Goal: Check status: Check status

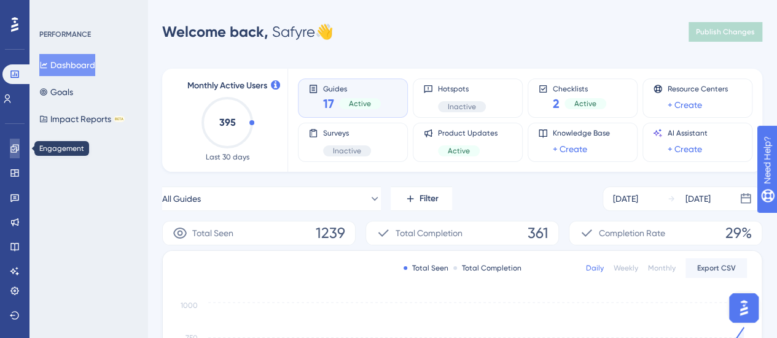
click at [17, 156] on link at bounding box center [15, 149] width 10 height 20
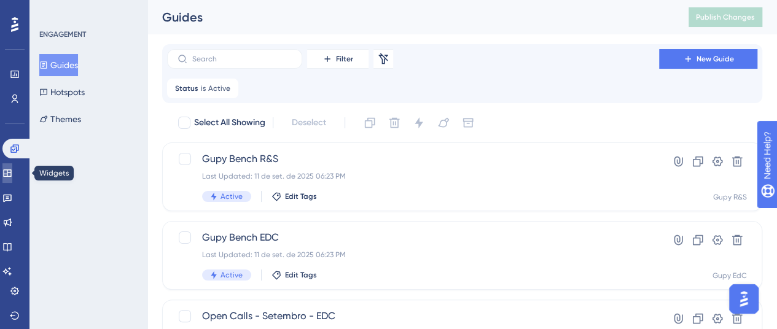
click at [11, 173] on icon at bounding box center [7, 173] width 8 height 7
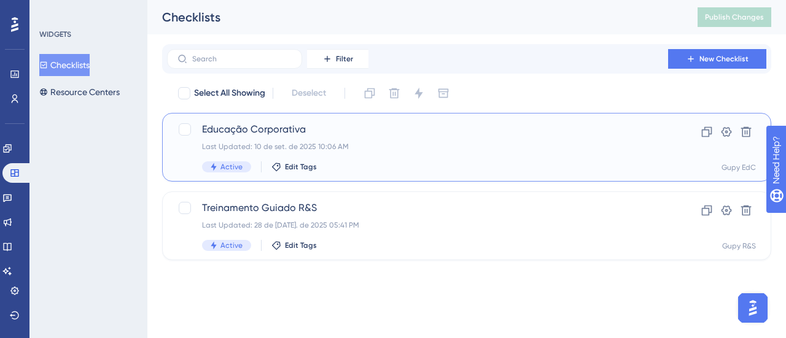
click at [360, 147] on div "Last Updated: 10 de set. de 2025 10:06 AM" at bounding box center [417, 147] width 431 height 10
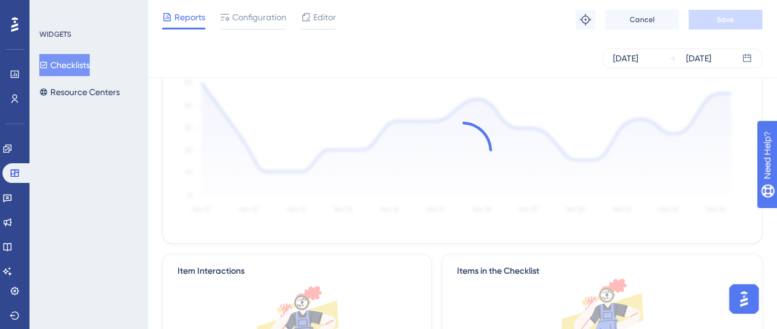
scroll to position [61, 0]
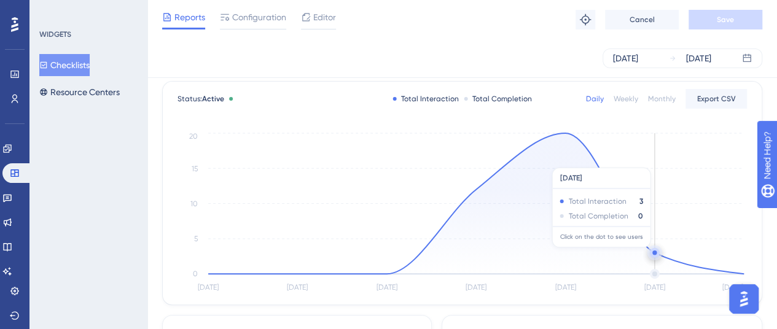
click at [655, 252] on circle at bounding box center [654, 253] width 4 height 4
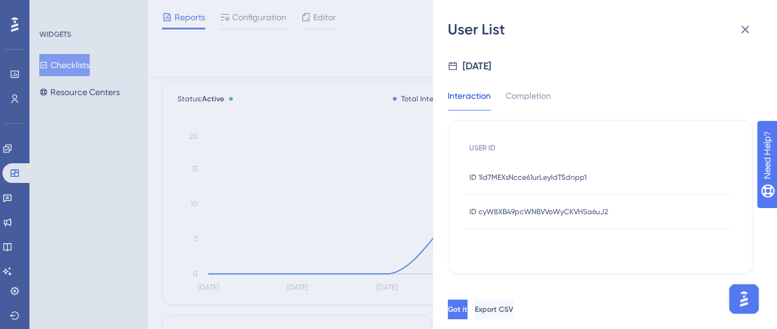
click at [553, 181] on span "ID 1Id7MEXsNcce61urLeyIdT5dnpp1" at bounding box center [527, 178] width 117 height 10
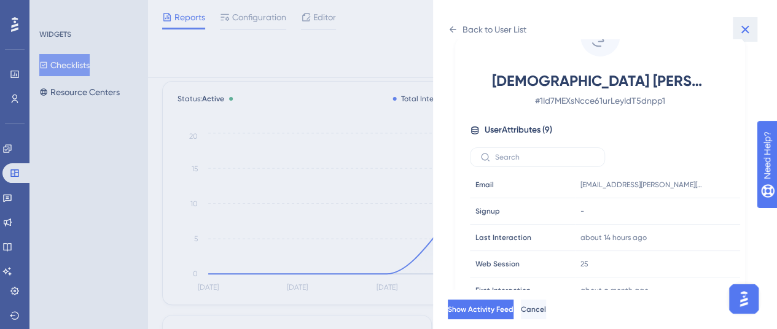
click at [743, 29] on icon at bounding box center [745, 29] width 15 height 15
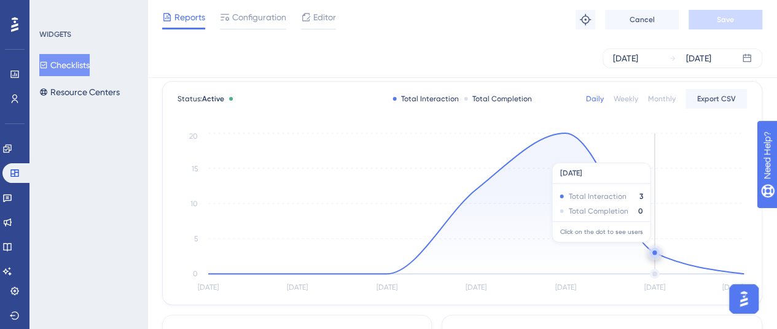
click at [652, 252] on circle at bounding box center [654, 254] width 4 height 4
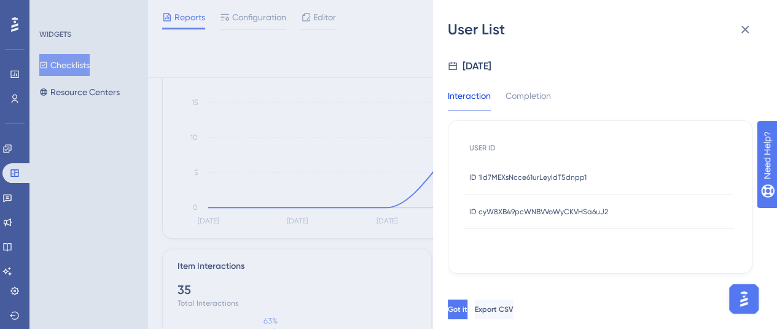
scroll to position [184, 0]
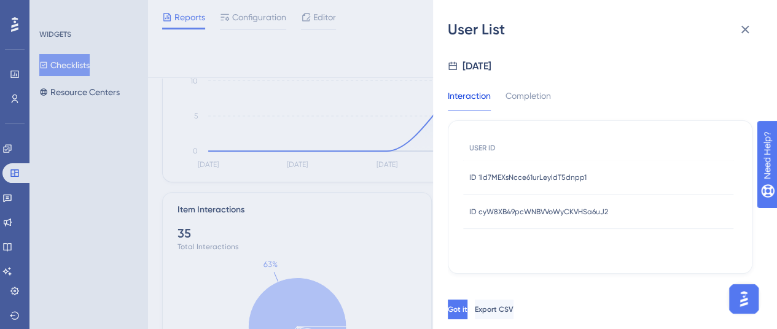
click at [580, 206] on div "ID cyW8XB49pcWNBVVoWyCKVHSa6uJ2 ID cyW8XB49pcWNBVVoWyCKVHSa6uJ2" at bounding box center [538, 212] width 139 height 34
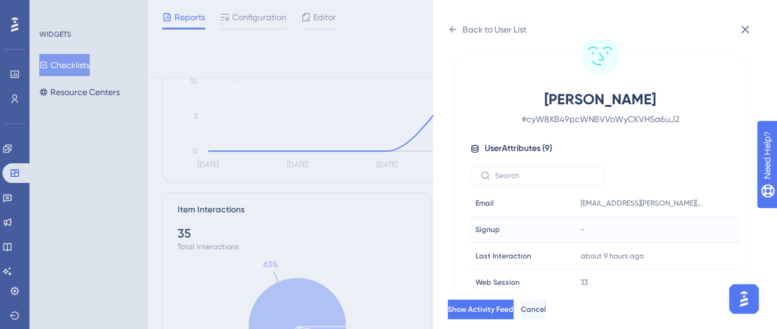
scroll to position [61, 0]
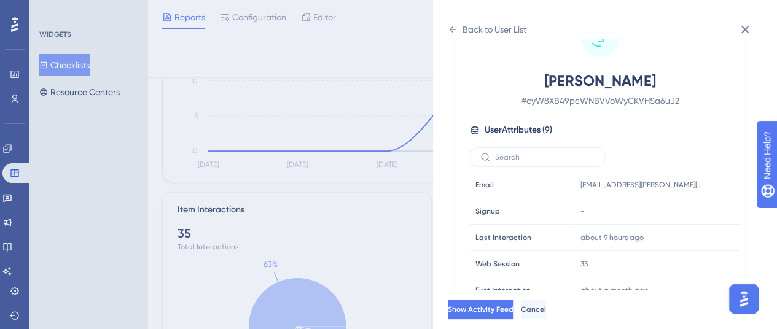
click at [743, 27] on icon at bounding box center [745, 29] width 15 height 15
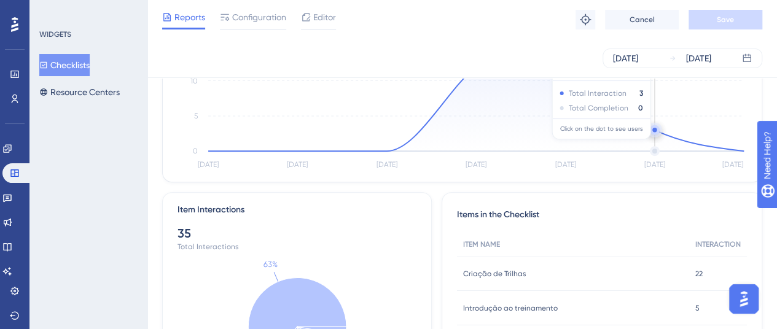
scroll to position [0, 0]
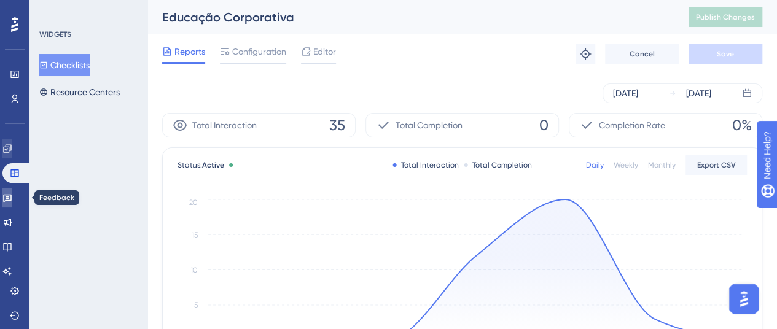
drag, startPoint x: 18, startPoint y: 198, endPoint x: 15, endPoint y: 150, distance: 47.4
click at [12, 198] on icon at bounding box center [7, 199] width 9 height 8
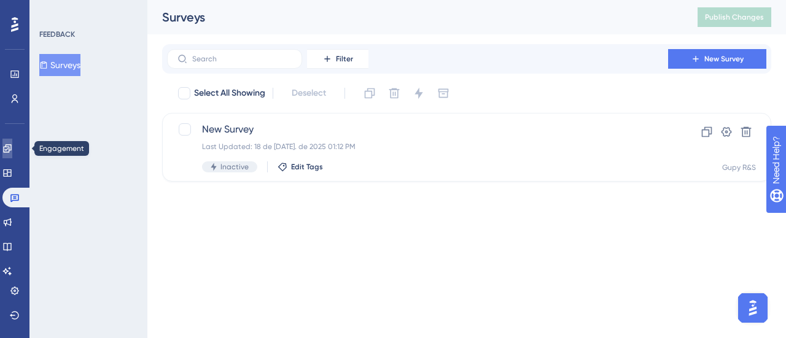
click at [12, 154] on link at bounding box center [7, 149] width 10 height 20
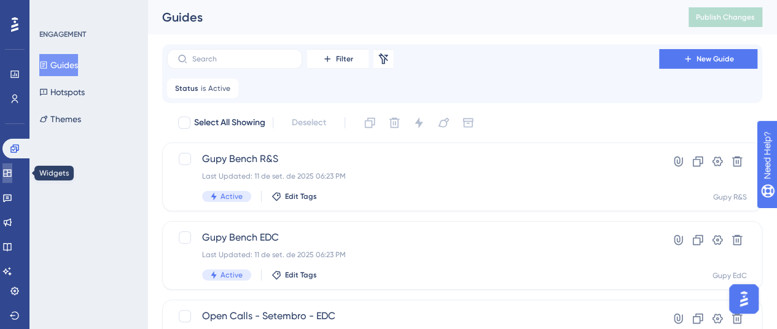
click at [12, 171] on icon at bounding box center [7, 173] width 10 height 10
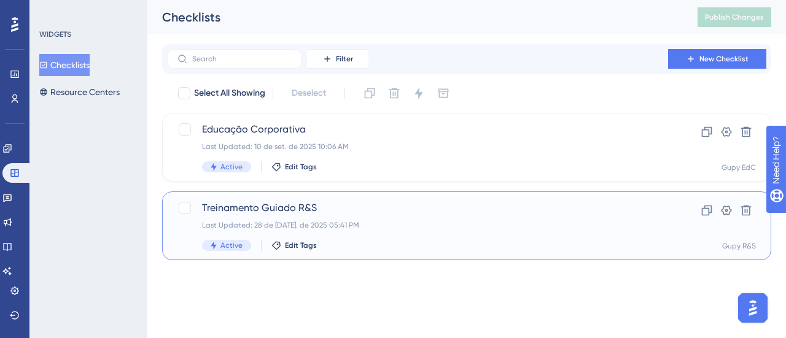
click at [461, 229] on div "Last Updated: 28 de [DATE]. de 2025 05:41 PM" at bounding box center [417, 226] width 431 height 10
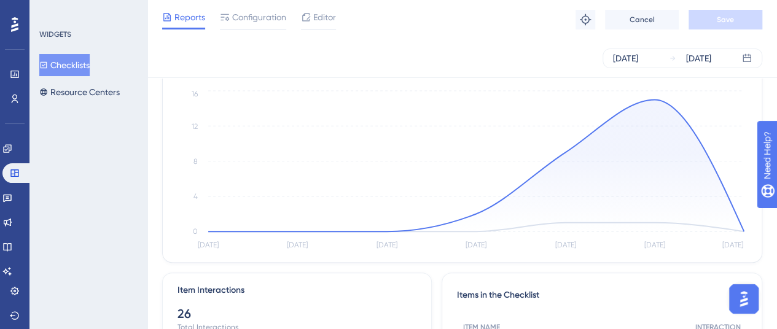
scroll to position [123, 0]
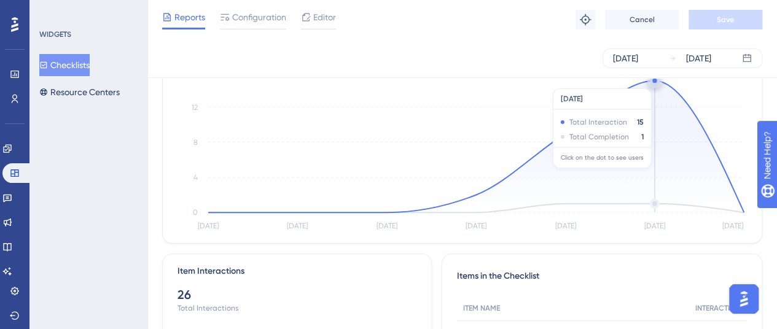
click at [658, 82] on circle at bounding box center [655, 81] width 10 height 10
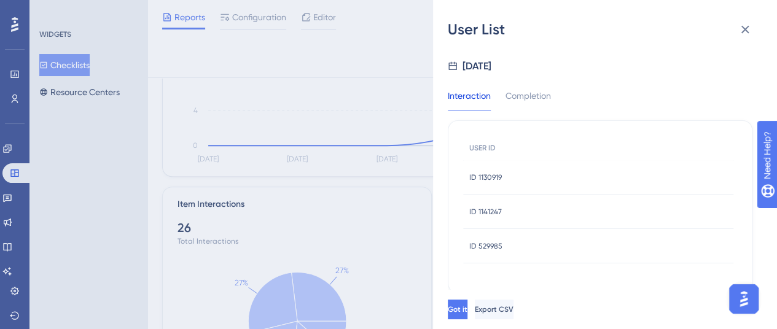
scroll to position [246, 0]
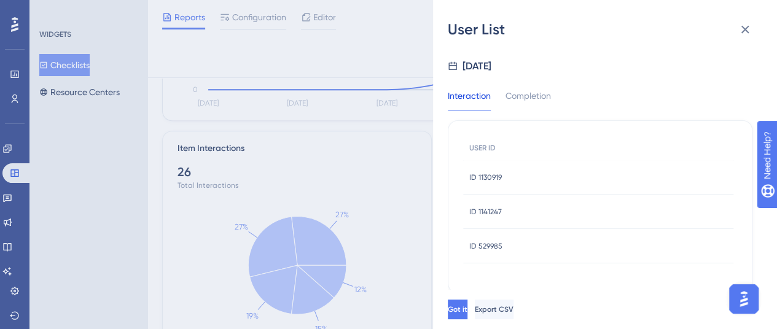
click at [500, 176] on span "ID 1130919" at bounding box center [485, 178] width 33 height 10
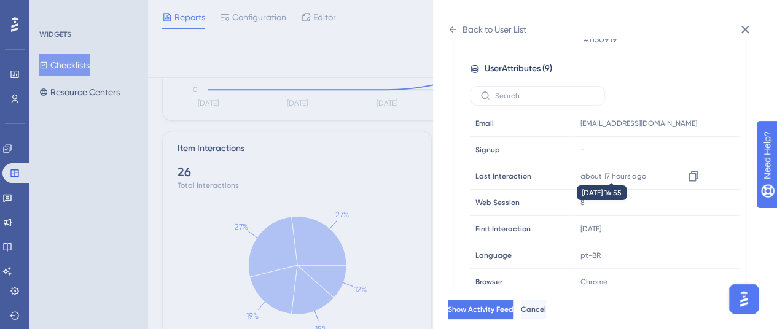
scroll to position [0, 0]
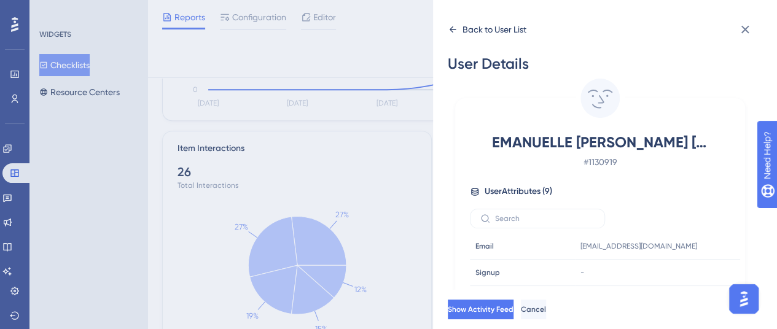
click at [449, 31] on icon at bounding box center [453, 30] width 10 height 10
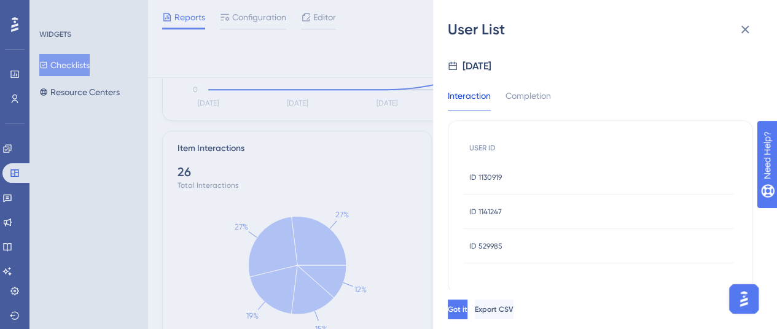
click at [490, 211] on span "ID 1141247" at bounding box center [485, 212] width 33 height 10
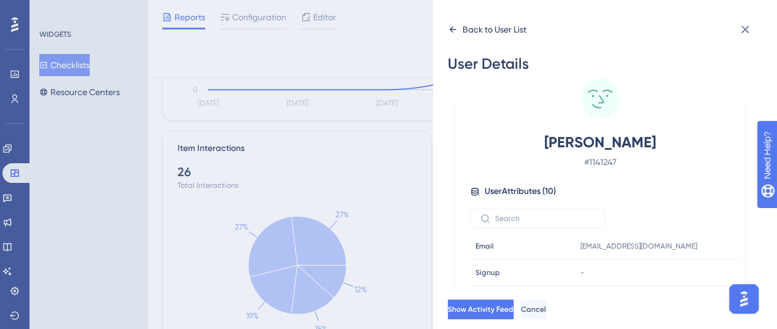
click at [456, 31] on icon at bounding box center [453, 30] width 10 height 10
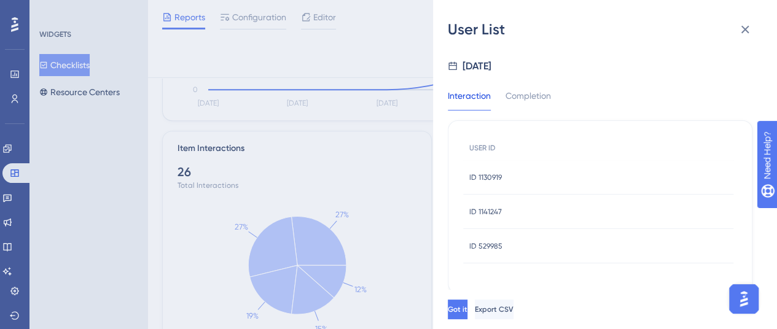
click at [540, 238] on div "ID 529985 ID 529985" at bounding box center [598, 246] width 270 height 34
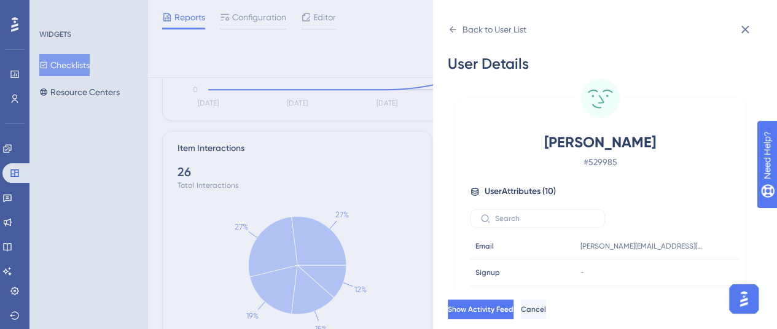
click at [496, 240] on div "Email Email" at bounding box center [512, 246] width 84 height 25
click at [451, 28] on icon at bounding box center [453, 29] width 7 height 6
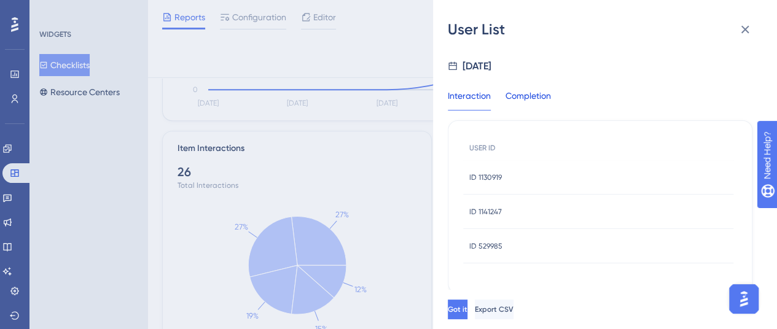
click at [537, 91] on div "Completion" at bounding box center [528, 99] width 45 height 22
click at [499, 180] on span "ID 1130919" at bounding box center [485, 178] width 33 height 10
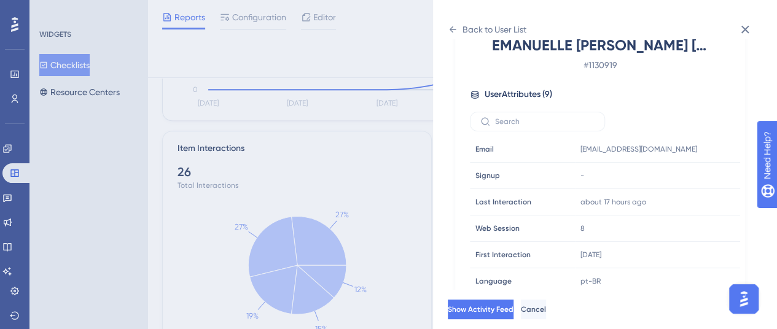
scroll to position [124, 0]
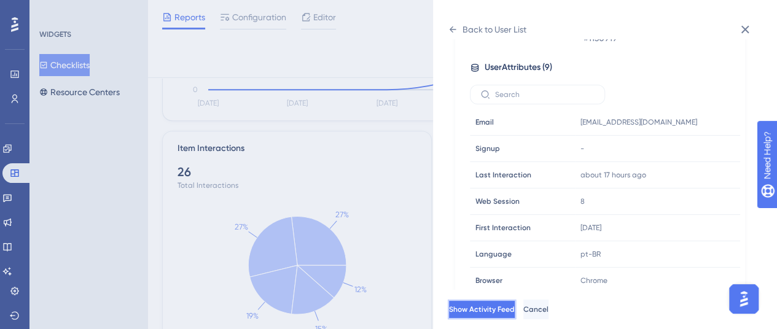
click at [516, 313] on button "Show Activity Feed" at bounding box center [482, 310] width 68 height 20
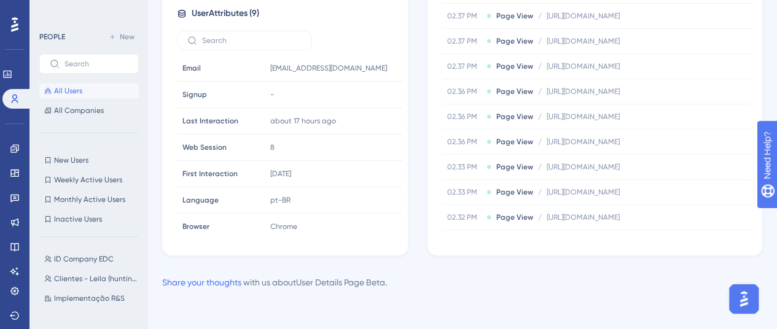
scroll to position [762, 0]
click at [13, 152] on icon at bounding box center [14, 148] width 8 height 8
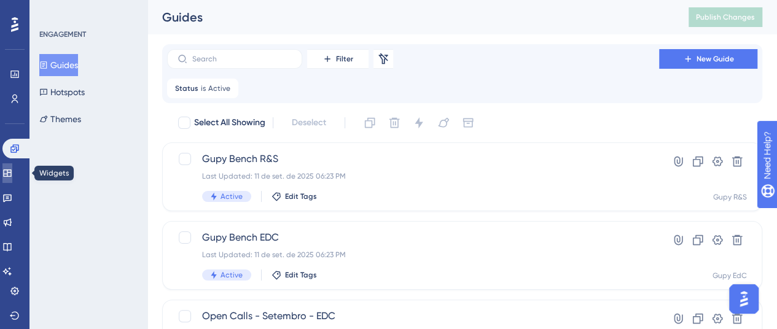
click at [11, 172] on icon at bounding box center [7, 173] width 8 height 7
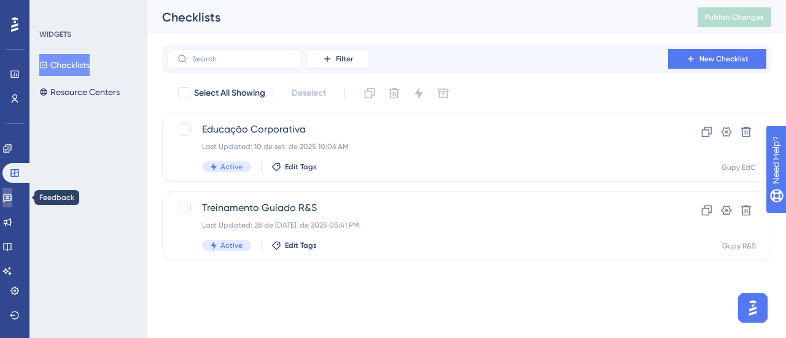
click at [9, 190] on link at bounding box center [7, 198] width 10 height 20
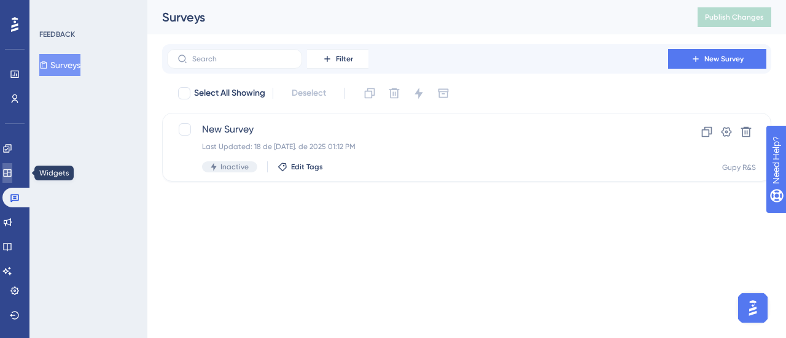
click at [11, 179] on link at bounding box center [7, 173] width 10 height 20
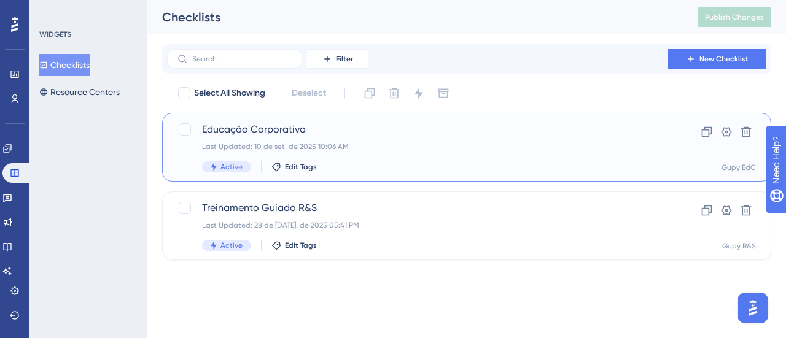
click at [378, 142] on div "Last Updated: 10 de set. de 2025 10:06 AM" at bounding box center [417, 147] width 431 height 10
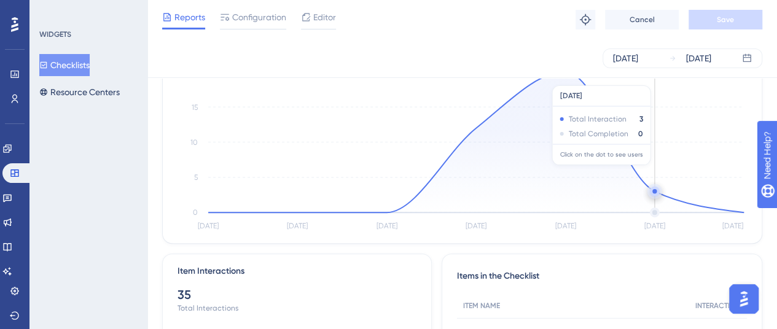
scroll to position [61, 0]
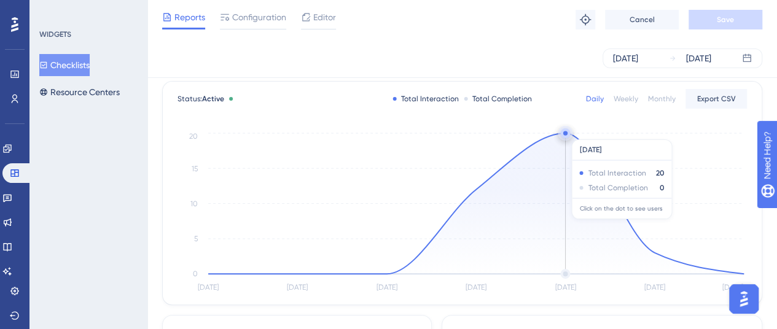
click at [564, 133] on circle at bounding box center [565, 133] width 4 height 4
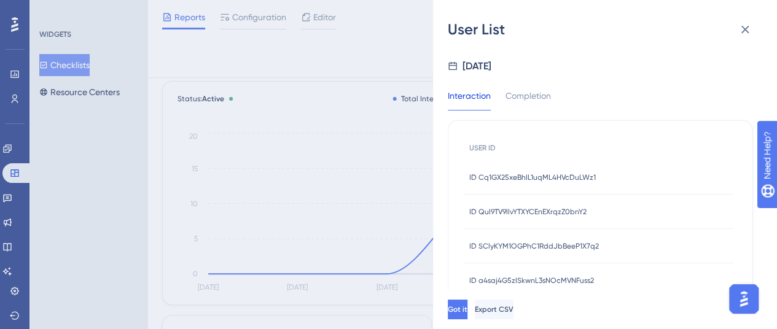
click at [544, 186] on div "ID Cq1GX25xeBhIL1uqML4HVcDuLWz1 ID Cq1GX25xeBhIL1uqML4HVcDuLWz1" at bounding box center [532, 177] width 127 height 34
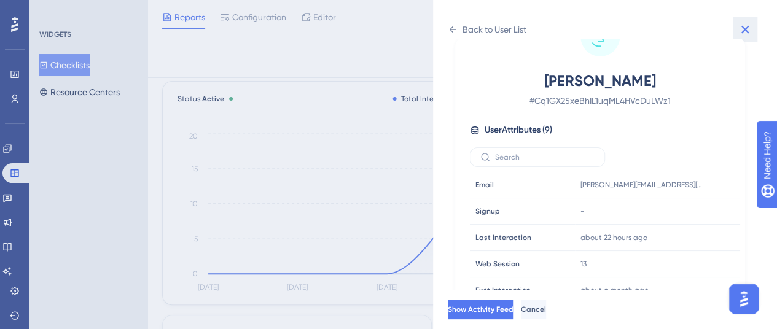
click at [738, 35] on icon at bounding box center [745, 29] width 15 height 15
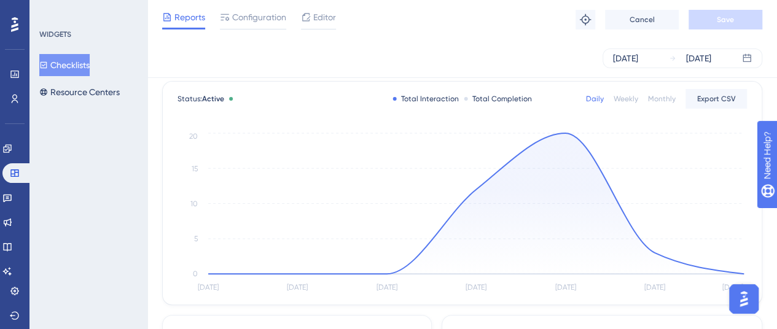
click at [566, 130] on icon "[DATE] [DATE] [DATE] [DATE] Sep [DATE] Sep 12 0 5 10 15 20" at bounding box center [462, 212] width 569 height 165
click at [566, 140] on icon at bounding box center [476, 203] width 536 height 141
click at [565, 136] on circle at bounding box center [565, 133] width 10 height 10
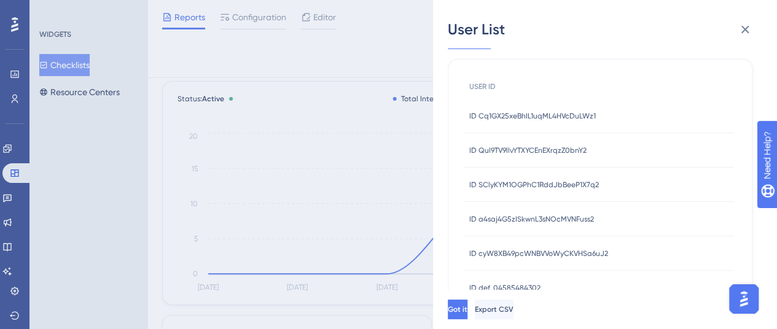
click at [566, 180] on span "ID SClyKYM1OGPhC1RddJbBeeP1X7q2" at bounding box center [534, 185] width 130 height 10
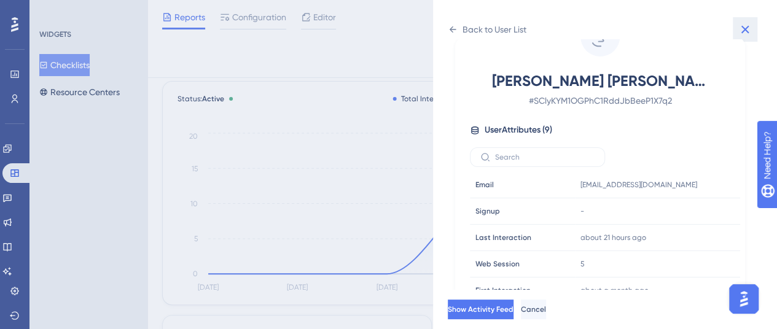
drag, startPoint x: 750, startPoint y: 29, endPoint x: 728, endPoint y: 39, distance: 23.6
click at [752, 29] on icon at bounding box center [745, 29] width 15 height 15
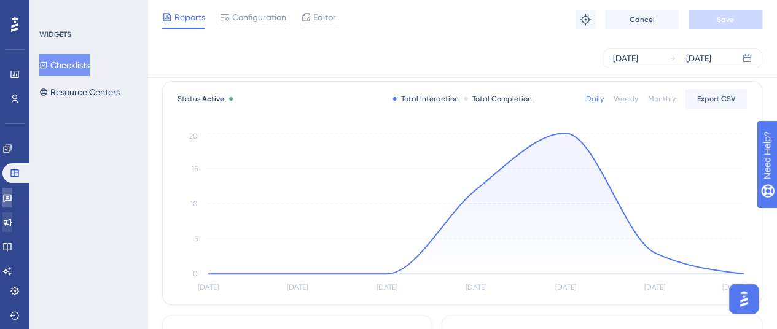
click at [12, 198] on icon at bounding box center [7, 198] width 10 height 10
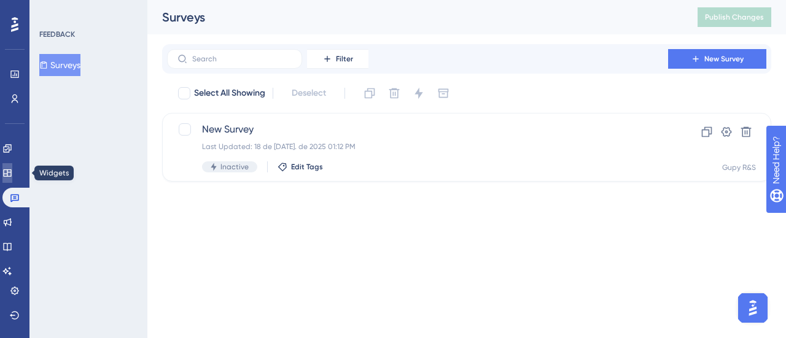
click at [11, 164] on link at bounding box center [7, 173] width 10 height 20
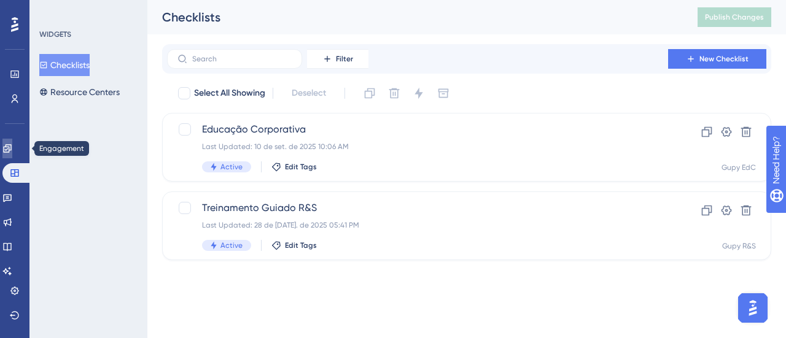
click at [12, 147] on icon at bounding box center [7, 149] width 10 height 10
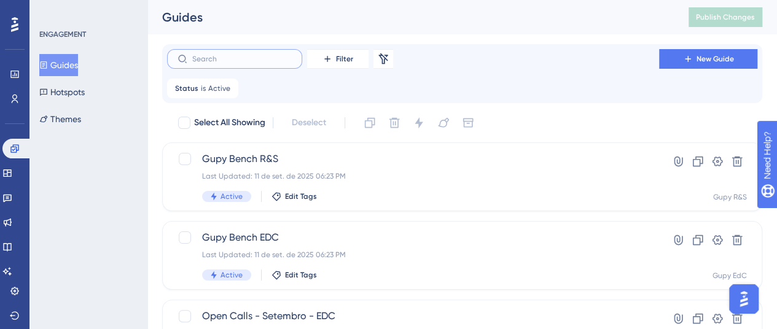
click at [265, 57] on input "text" at bounding box center [242, 59] width 100 height 9
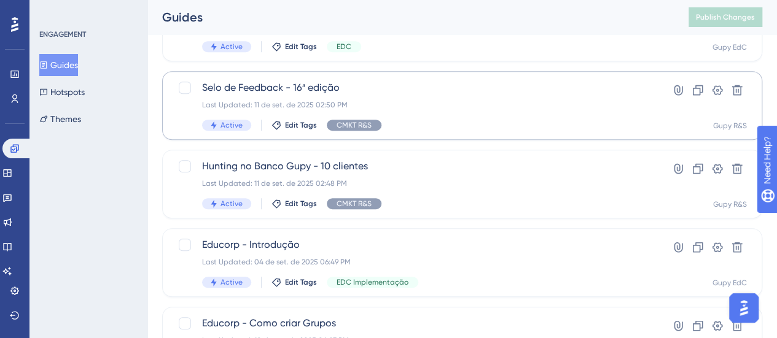
scroll to position [369, 0]
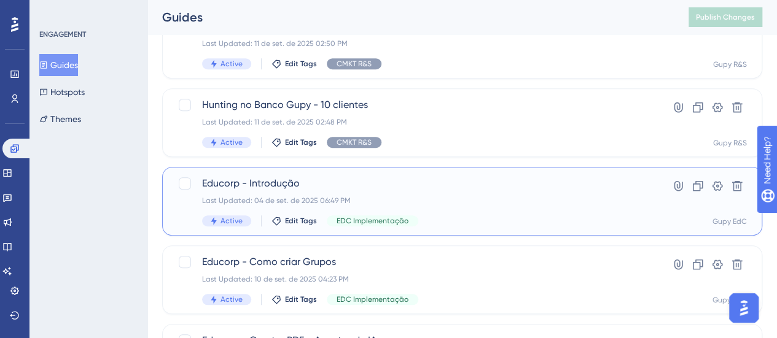
click at [392, 194] on div "Educorp - Introdução Last Updated: 04 de set. de 2025 06:49 PM Active Edit Tags…" at bounding box center [413, 201] width 422 height 50
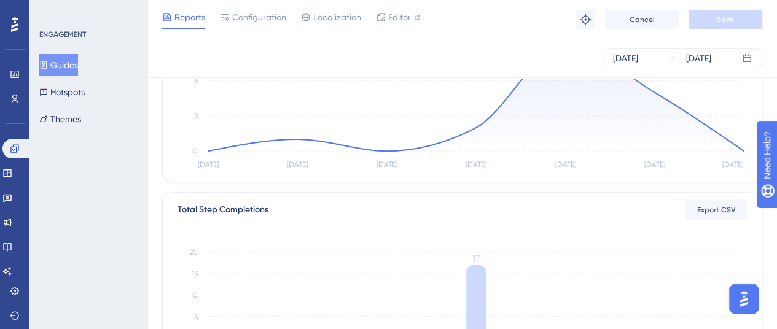
scroll to position [61, 0]
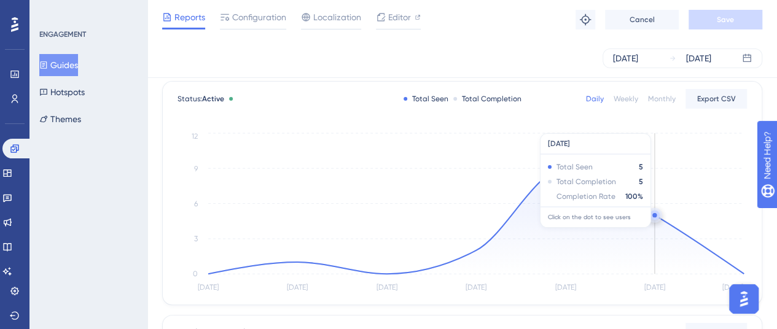
click at [657, 218] on circle at bounding box center [655, 216] width 10 height 10
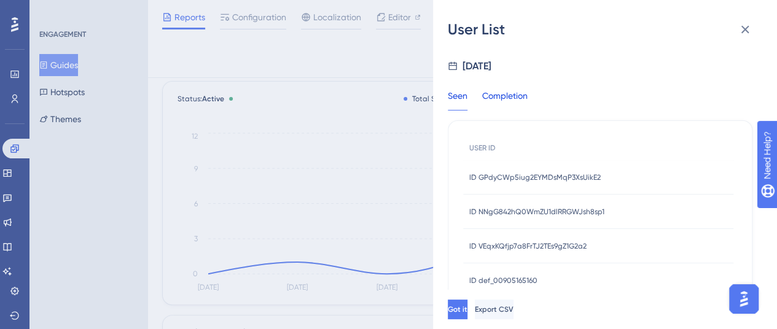
click at [502, 104] on div "Completion" at bounding box center [504, 99] width 45 height 22
click at [520, 179] on span "ID GPdyCWp5iug2EYMDsMqP3XsUikE2" at bounding box center [534, 178] width 131 height 10
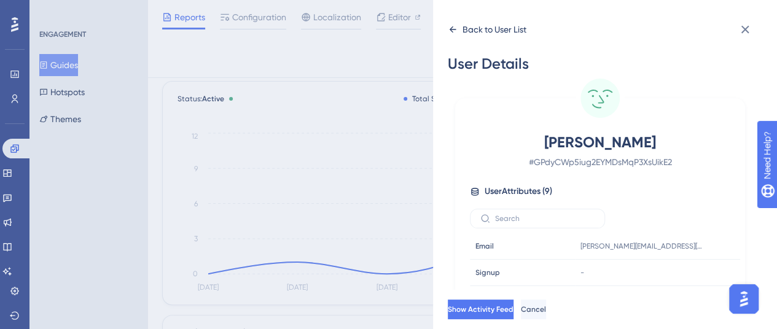
click at [451, 30] on icon at bounding box center [453, 29] width 7 height 6
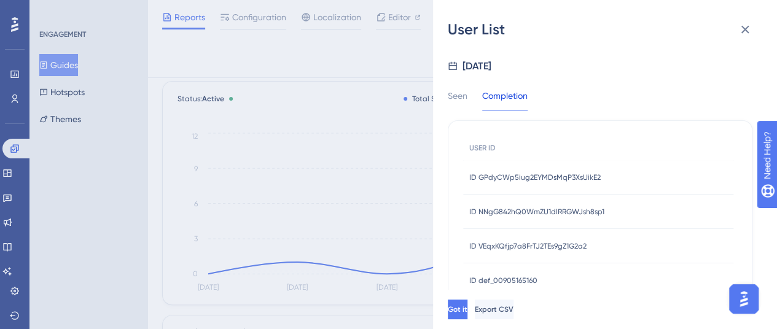
click at [532, 201] on div "ID NNgG842hQ0WmZU1dlRRGWJsh8sp1 ID NNgG842hQ0WmZU1dlRRGWJsh8sp1" at bounding box center [536, 212] width 135 height 34
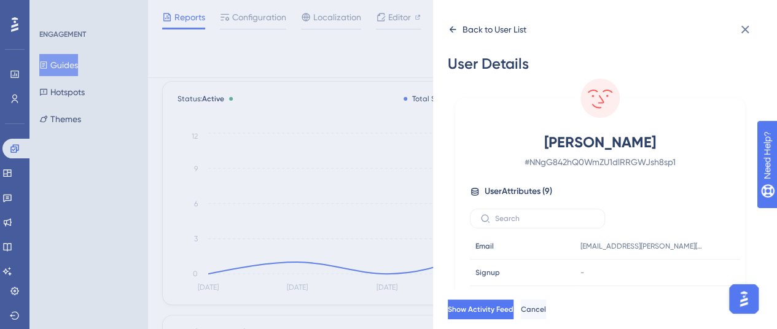
click at [448, 31] on icon at bounding box center [453, 30] width 10 height 10
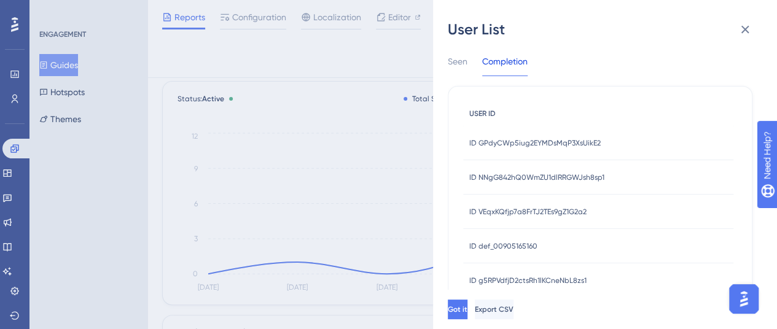
scroll to position [63, 0]
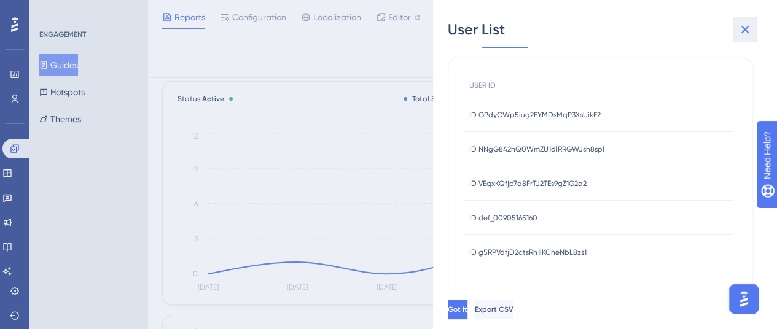
click at [748, 25] on icon at bounding box center [745, 29] width 15 height 15
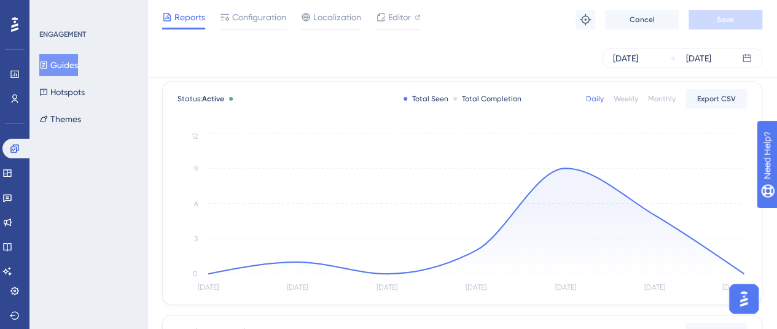
click at [58, 70] on button "Guides" at bounding box center [58, 65] width 39 height 22
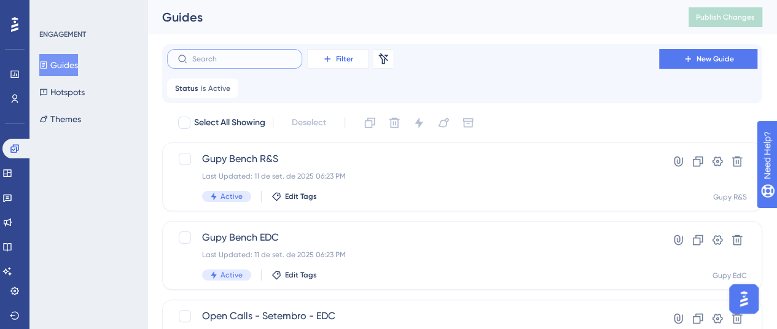
click at [253, 63] on input "text" at bounding box center [242, 59] width 100 height 9
click at [253, 57] on input "text" at bounding box center [242, 59] width 100 height 9
click at [321, 62] on button "Filter" at bounding box center [337, 59] width 61 height 20
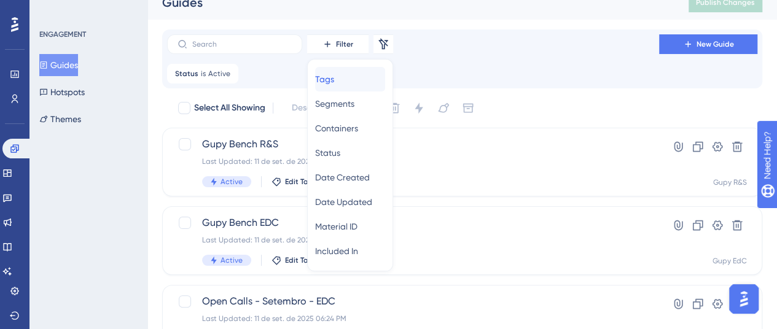
click at [344, 80] on div "Tags Tags" at bounding box center [350, 79] width 70 height 25
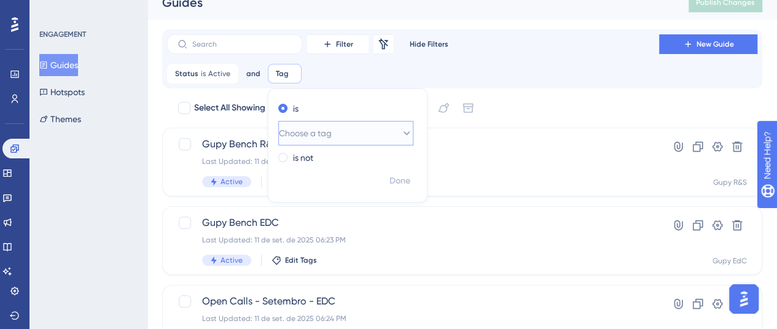
scroll to position [26, 0]
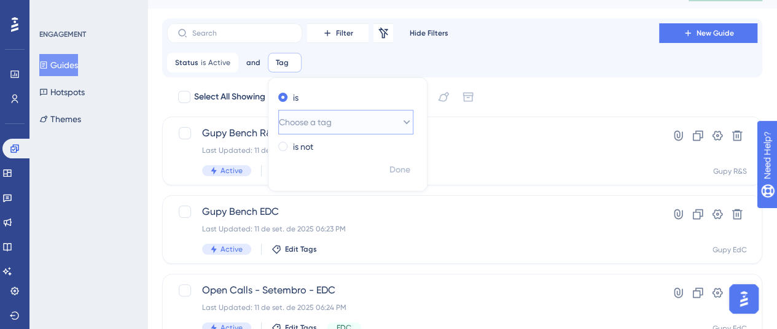
click at [332, 125] on span "Choose a tag" at bounding box center [305, 122] width 53 height 15
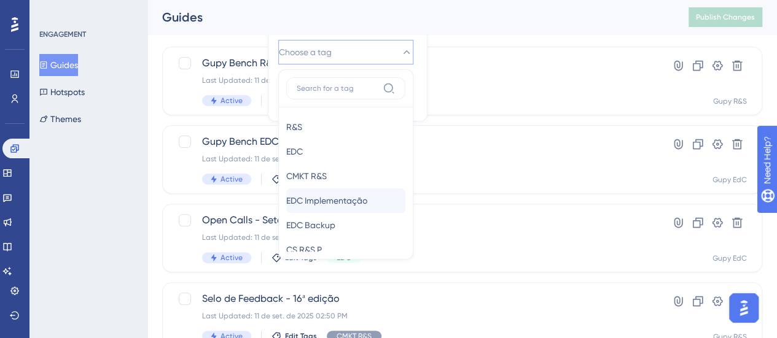
scroll to position [17, 0]
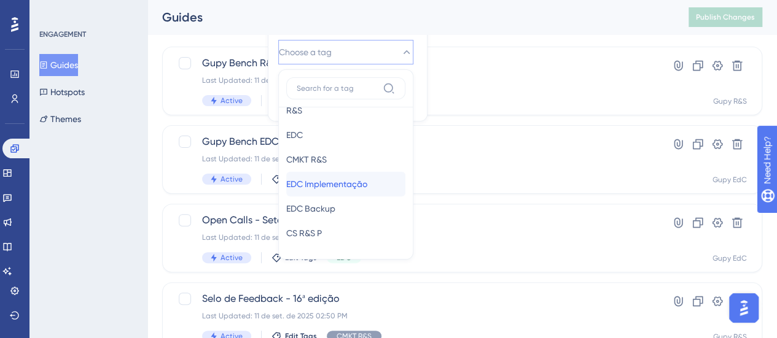
click at [350, 182] on span "EDC Implementação" at bounding box center [326, 184] width 81 height 15
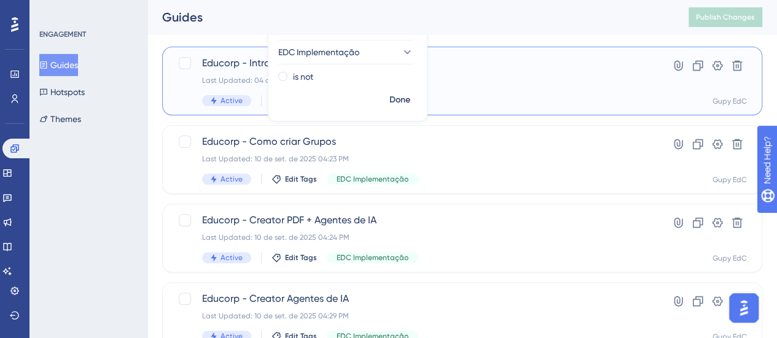
click at [490, 58] on span "Educorp - Introdução" at bounding box center [413, 63] width 422 height 15
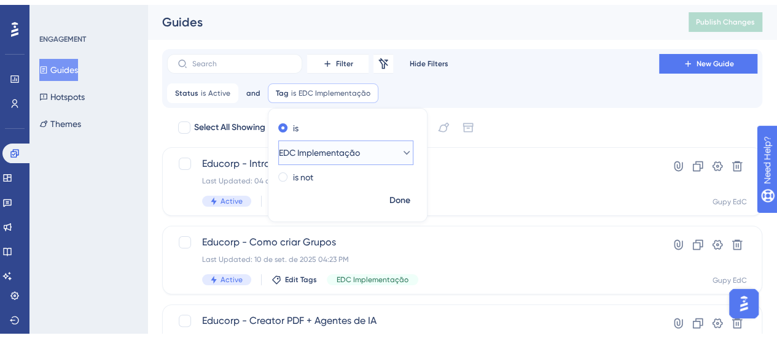
scroll to position [135, 0]
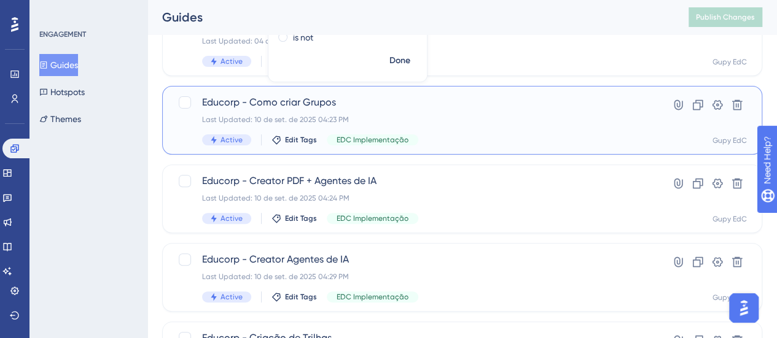
click at [430, 114] on div "Educorp - Como criar Grupos Last Updated: 10 de set. de 2025 04:23 PM Active Ed…" at bounding box center [413, 120] width 422 height 50
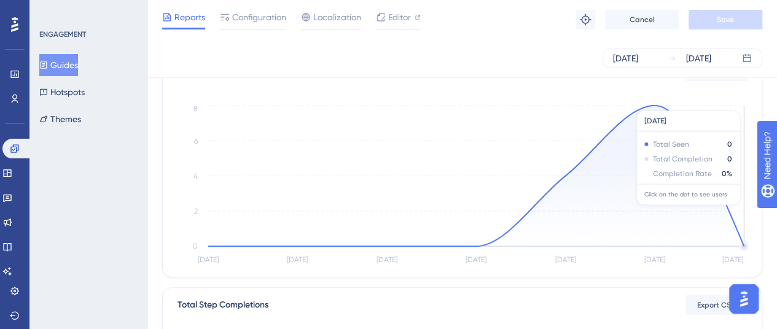
scroll to position [61, 0]
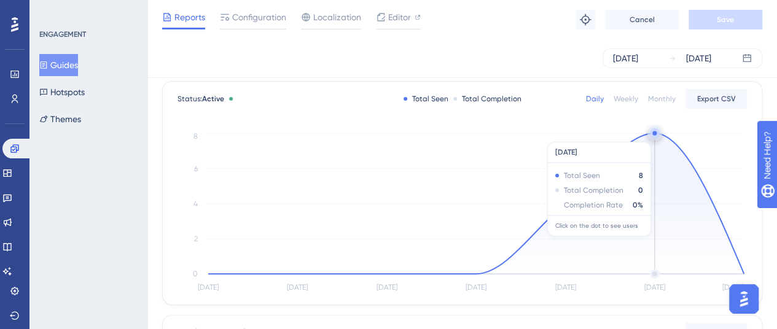
click at [655, 136] on circle at bounding box center [655, 133] width 10 height 10
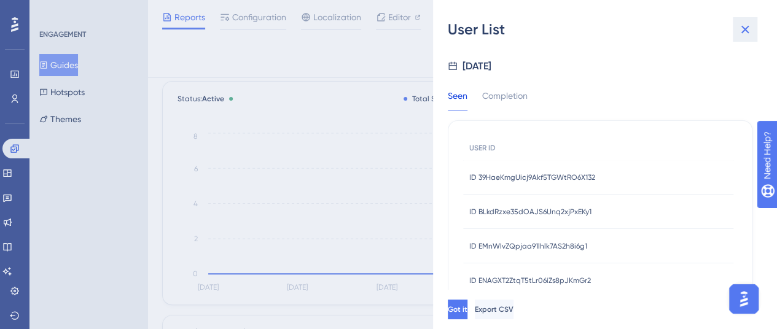
click at [744, 28] on icon at bounding box center [745, 30] width 8 height 8
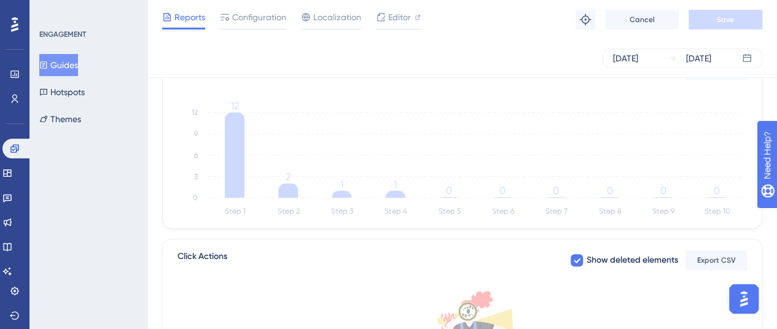
scroll to position [307, 0]
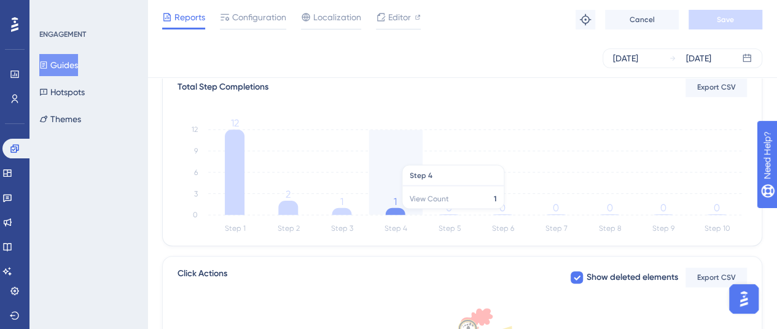
click at [397, 214] on icon at bounding box center [396, 211] width 20 height 7
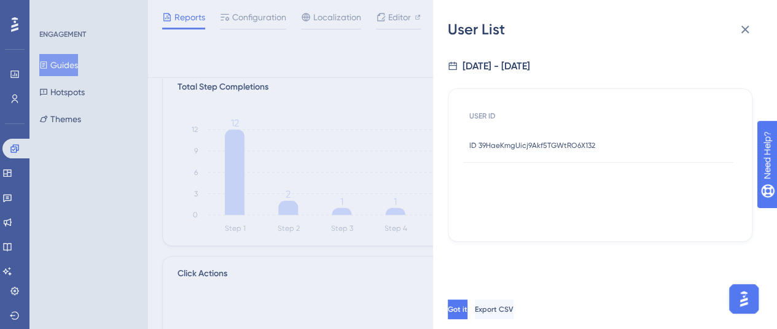
click at [501, 150] on div "ID 39HaeKmgUicj9Akf5TGWtRO6X132 ID 39HaeKmgUicj9Akf5TGWtRO6X132" at bounding box center [532, 145] width 126 height 34
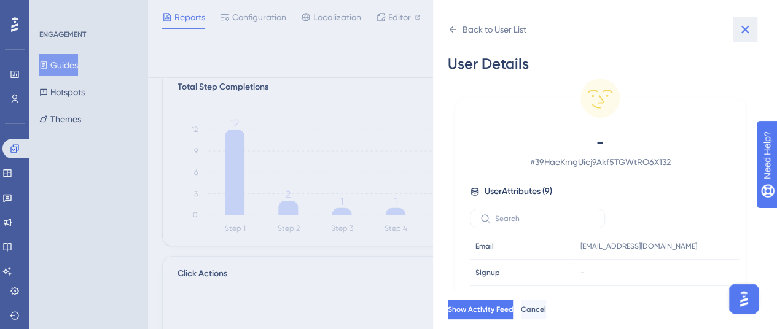
click at [738, 31] on icon at bounding box center [745, 29] width 15 height 15
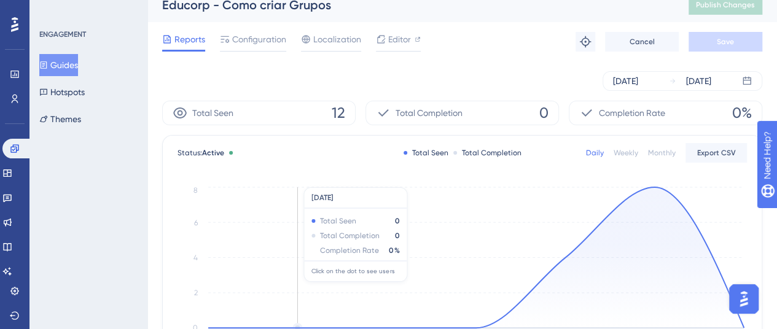
scroll to position [0, 0]
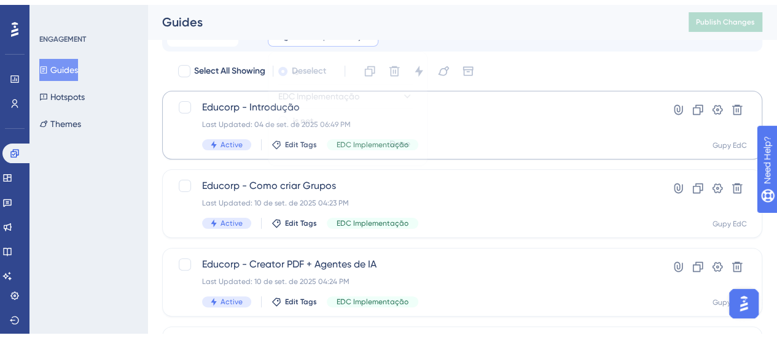
scroll to position [61, 0]
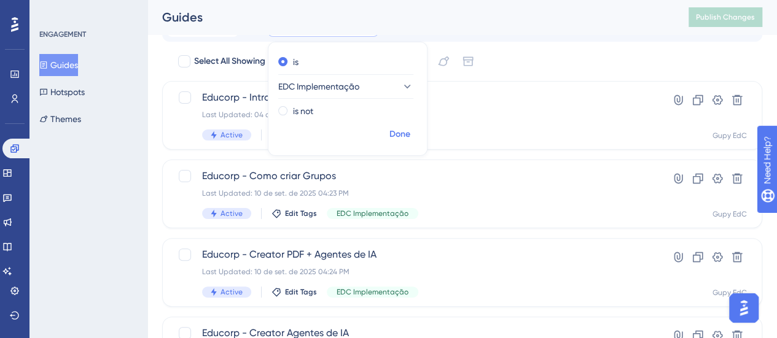
click at [397, 135] on span "Done" at bounding box center [399, 134] width 21 height 15
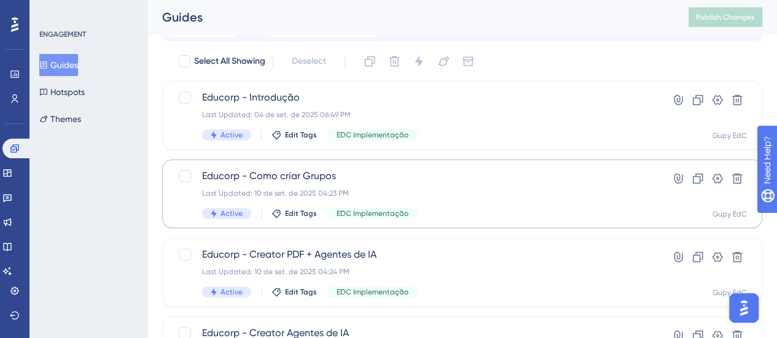
scroll to position [123, 0]
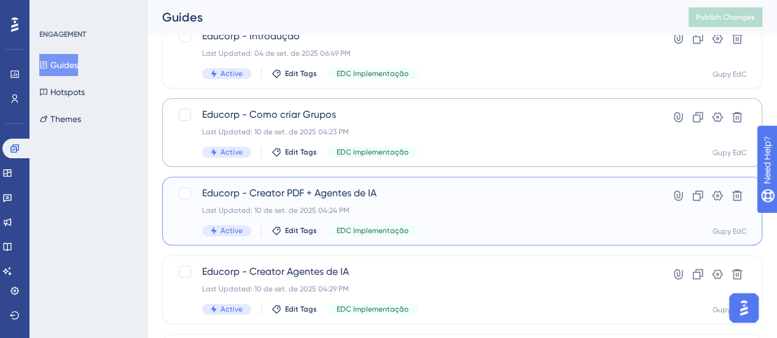
click at [432, 198] on span "Educorp - Creator PDF + Agentes de IA" at bounding box center [413, 193] width 422 height 15
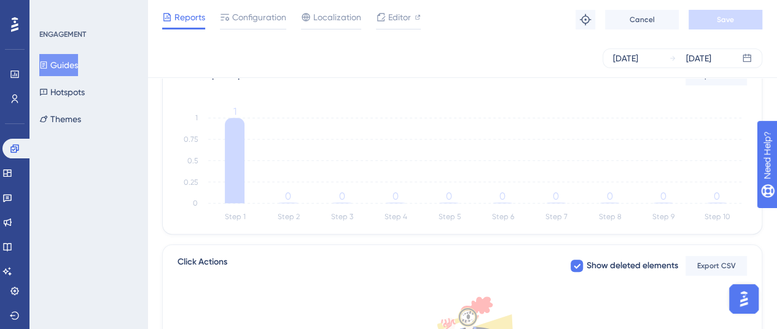
scroll to position [307, 0]
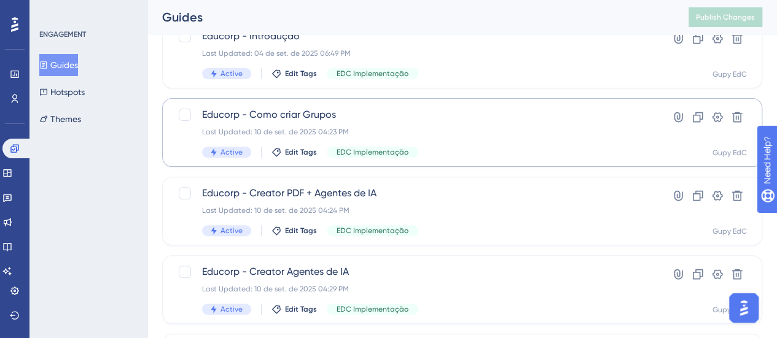
scroll to position [168, 0]
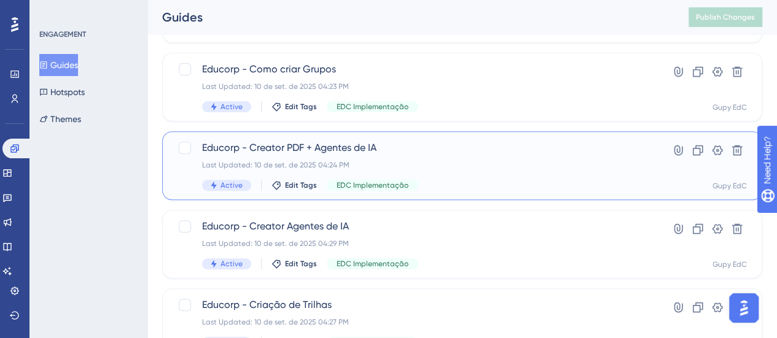
click at [431, 160] on div "Last Updated: 10 de set. de 2025 04:24 PM" at bounding box center [413, 165] width 422 height 10
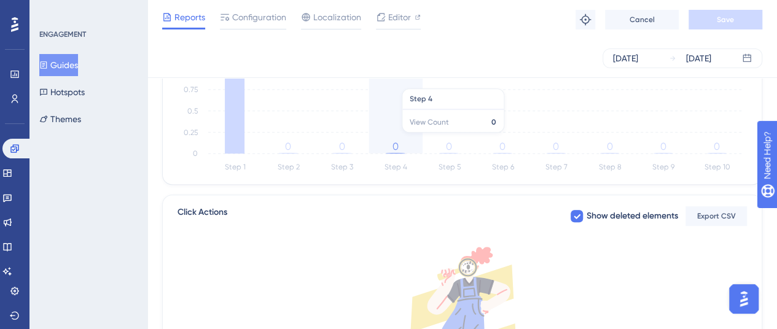
scroll to position [184, 0]
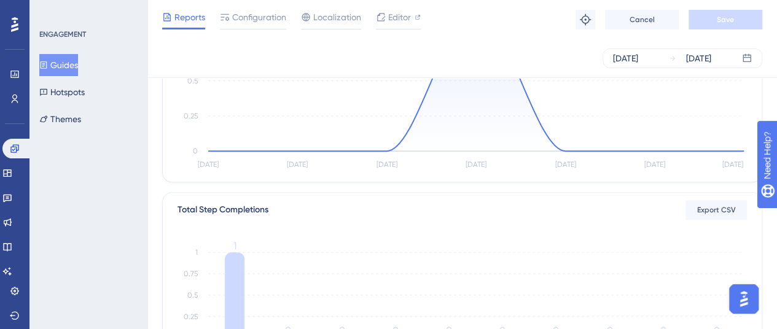
click at [275, 31] on div "Reports Configuration Localization Editor Troubleshoot Cancel Save" at bounding box center [462, 19] width 630 height 39
click at [267, 20] on span "Configuration" at bounding box center [259, 17] width 54 height 15
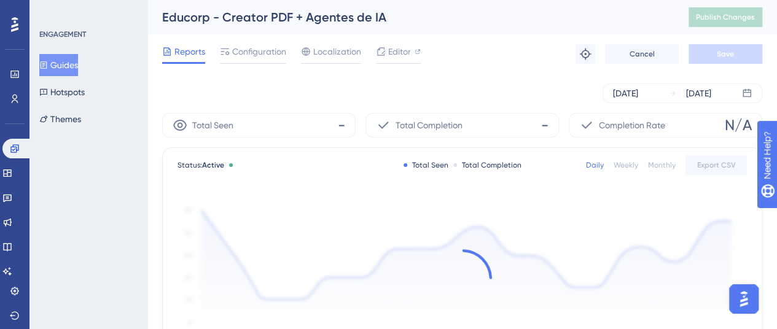
scroll to position [184, 0]
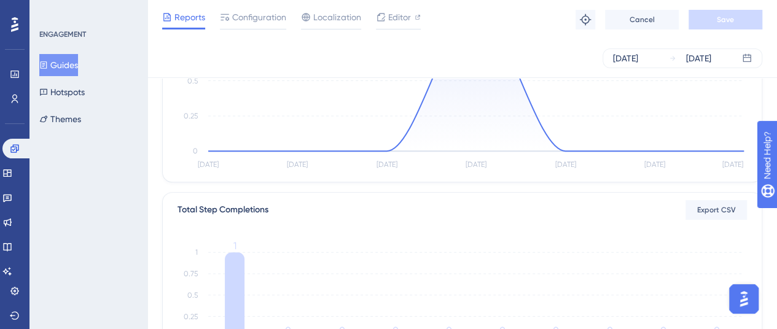
click at [69, 66] on button "Guides" at bounding box center [58, 65] width 39 height 22
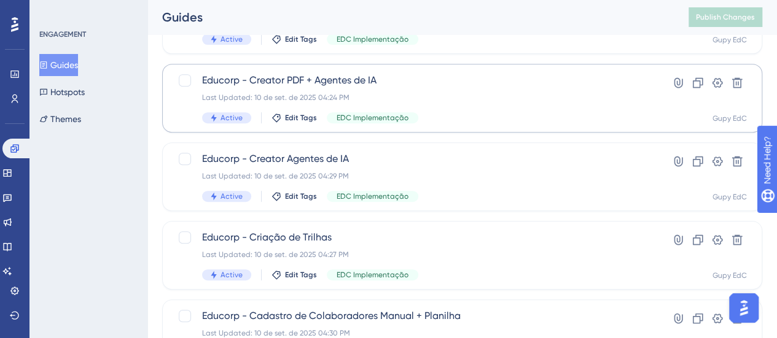
scroll to position [246, 0]
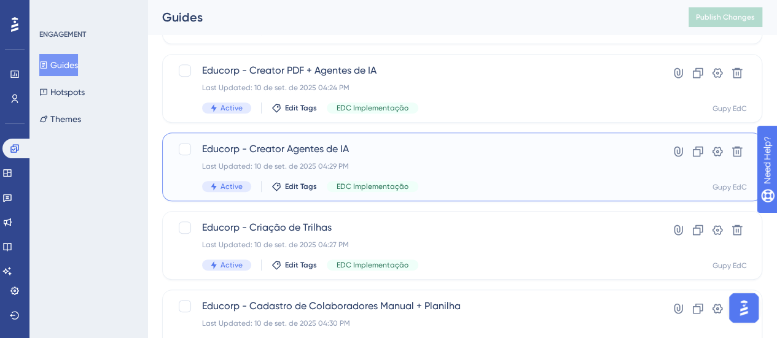
click at [384, 166] on div "Last Updated: 10 de set. de 2025 04:29 PM" at bounding box center [413, 167] width 422 height 10
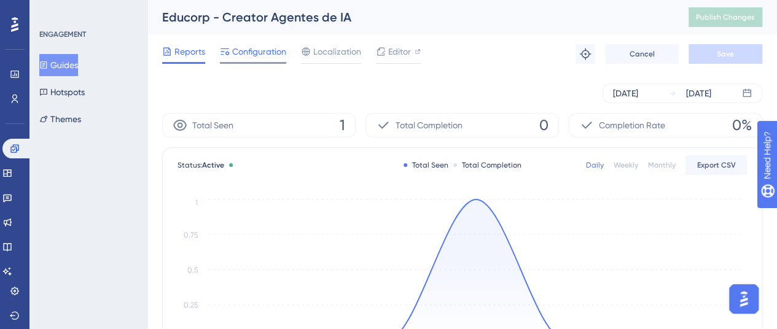
click at [249, 56] on span "Configuration" at bounding box center [259, 51] width 54 height 15
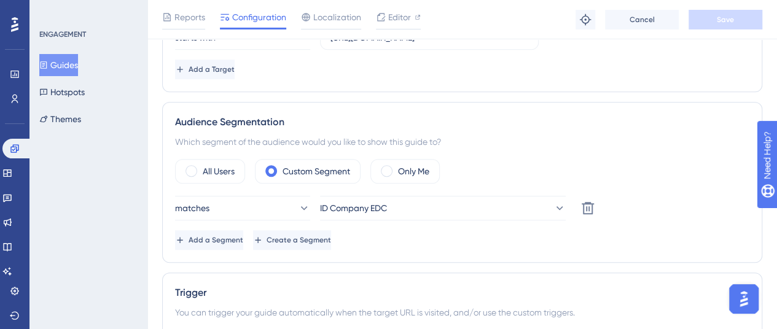
scroll to position [430, 0]
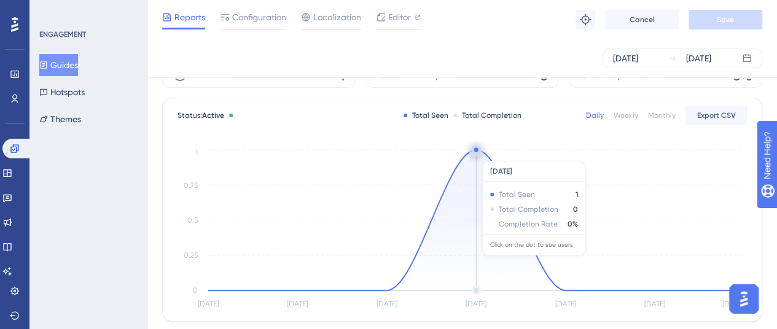
scroll to position [61, 0]
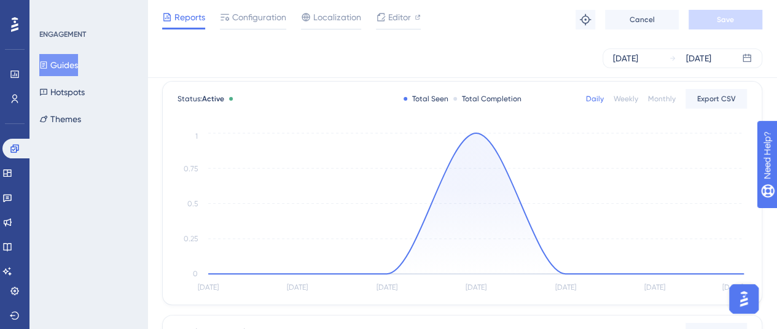
click at [71, 64] on button "Guides" at bounding box center [58, 65] width 39 height 22
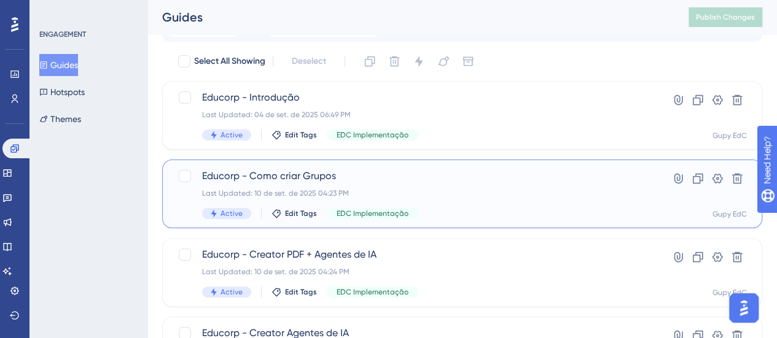
click at [393, 189] on div "Last Updated: 10 de set. de 2025 04:23 PM" at bounding box center [413, 194] width 422 height 10
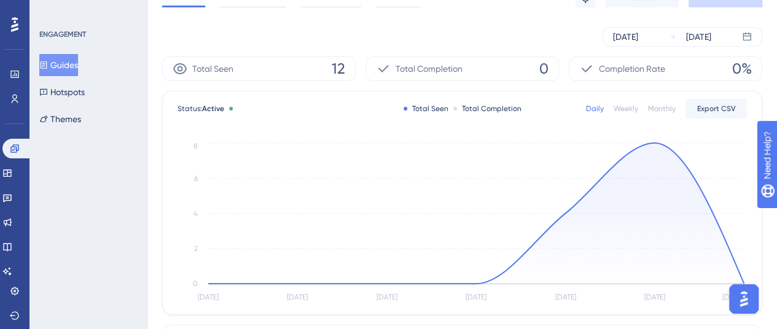
scroll to position [61, 0]
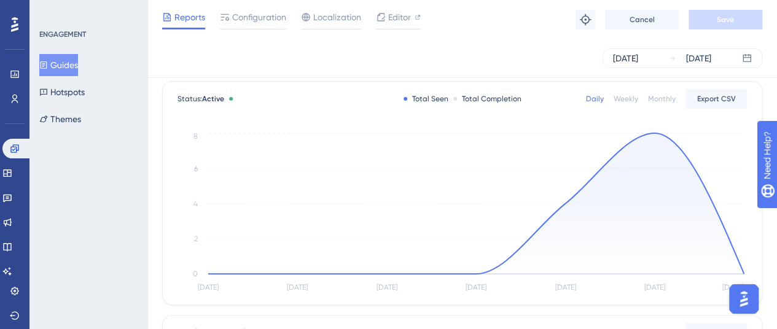
click at [654, 133] on icon at bounding box center [476, 203] width 536 height 141
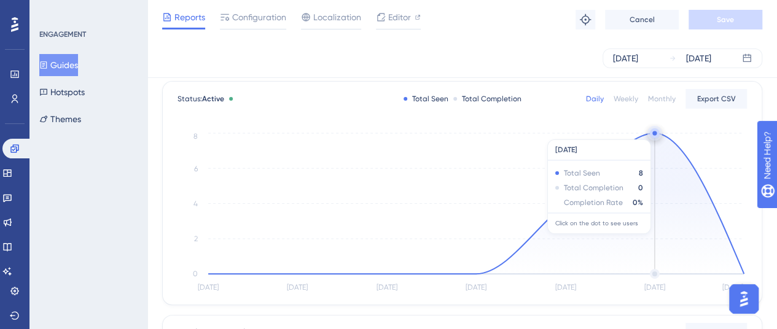
click at [658, 130] on icon "[DATE] [DATE] [DATE] [DATE] Sep [DATE] Sep 12 0 2 4 6 8" at bounding box center [462, 212] width 569 height 165
click at [655, 136] on circle at bounding box center [655, 133] width 10 height 10
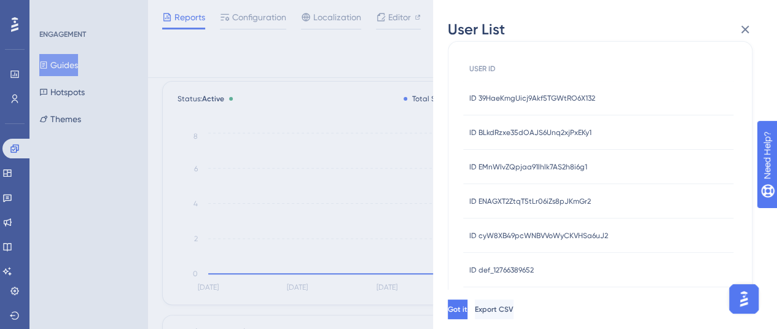
scroll to position [97, 0]
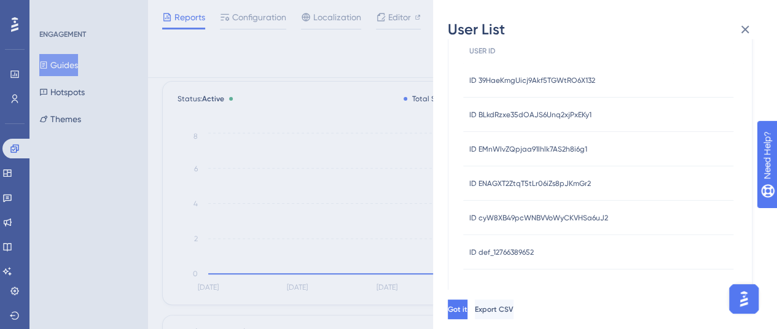
click at [547, 84] on span "ID 39HaeKmgUicj9Akf5TGWtRO6X132" at bounding box center [532, 81] width 126 height 10
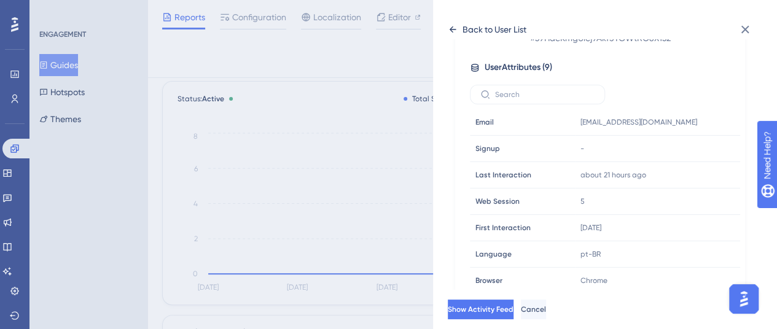
click at [454, 31] on icon at bounding box center [453, 30] width 10 height 10
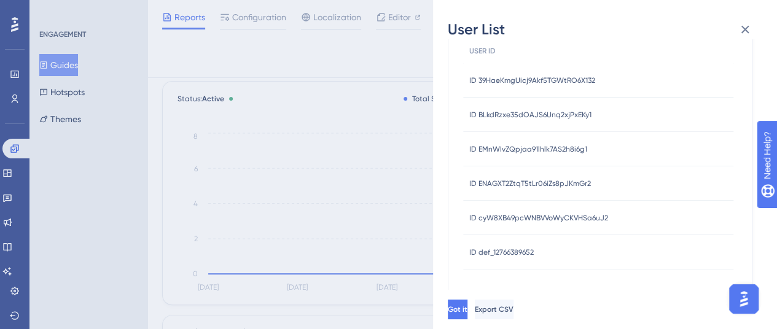
click at [529, 114] on span "ID BLkdRzxe35dOAJS6Unq2xjPxEKy1" at bounding box center [530, 115] width 122 height 10
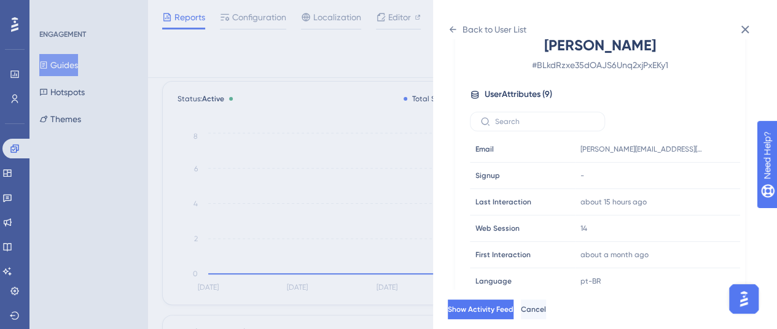
scroll to position [124, 0]
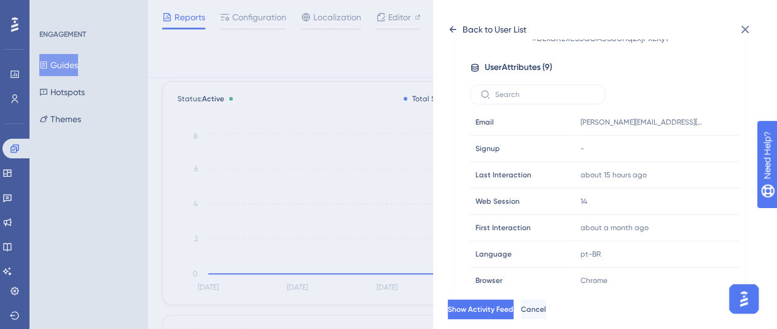
click at [451, 28] on icon at bounding box center [453, 30] width 10 height 10
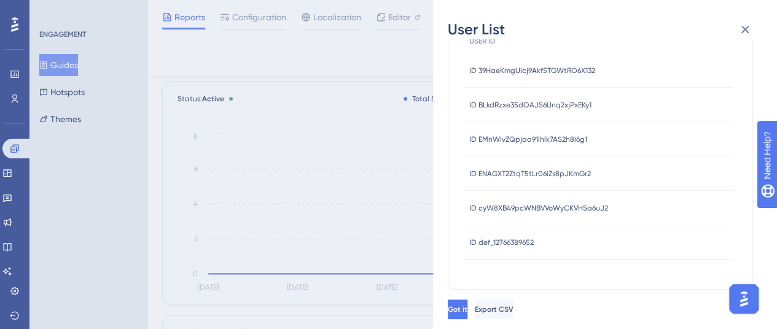
scroll to position [97, 0]
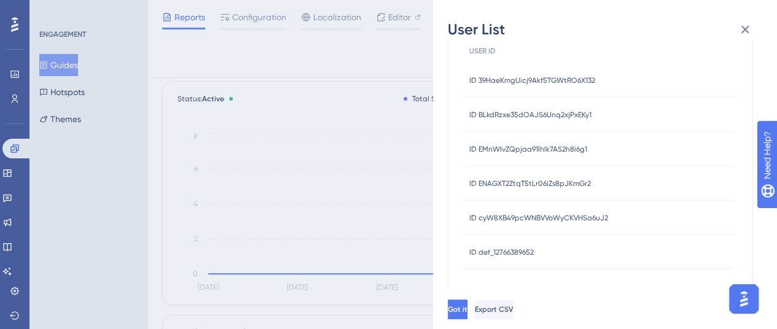
click at [522, 149] on span "ID EMnWIvZQpjaa91lhlk7AS2h8i6g1" at bounding box center [528, 149] width 118 height 10
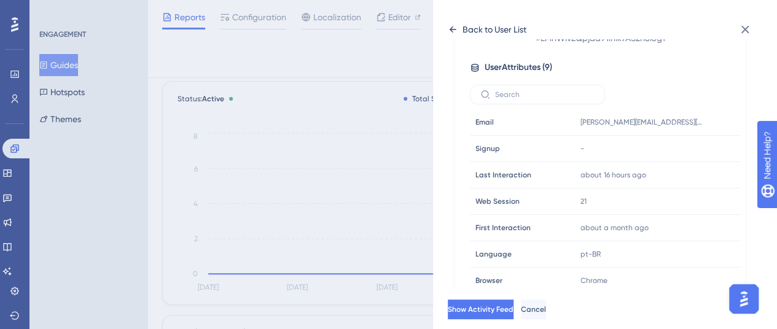
click at [455, 31] on icon at bounding box center [453, 30] width 10 height 10
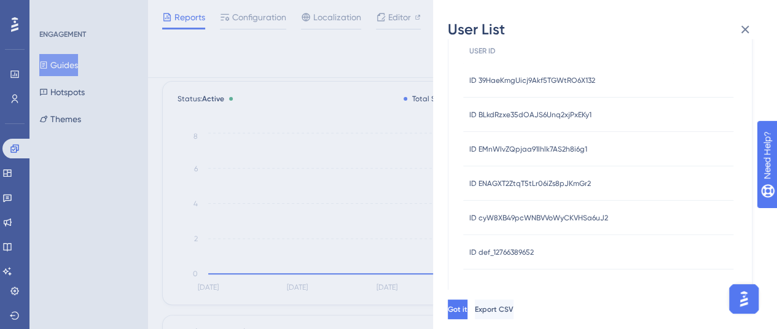
click at [534, 176] on div "ID ENAGXT2ZtqT5tLr06iZs8pJKmGr2 ID ENAGXT2ZtqT5tLr06iZs8pJKmGr2" at bounding box center [530, 183] width 122 height 34
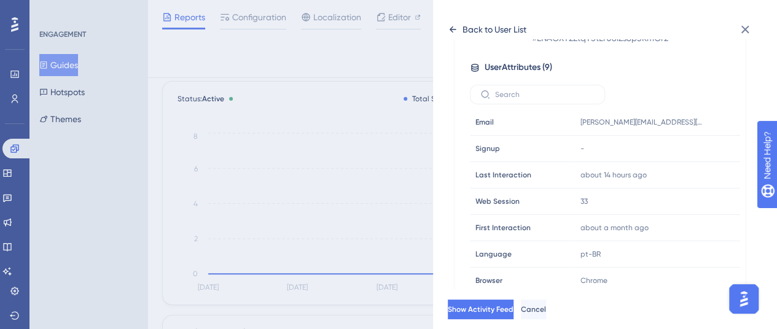
click at [455, 28] on icon at bounding box center [453, 30] width 10 height 10
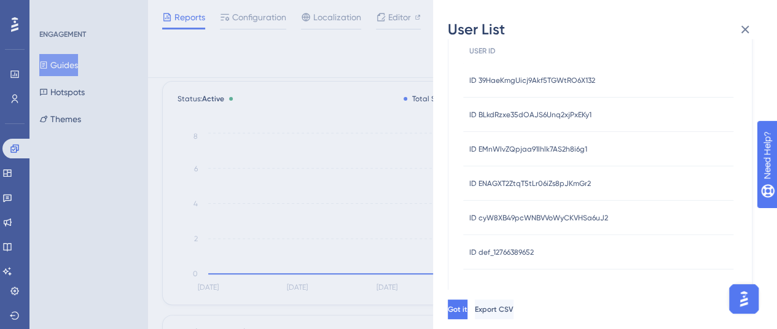
click at [528, 221] on span "ID cyW8XB49pcWNBVVoWyCKVHSa6uJ2" at bounding box center [538, 218] width 139 height 10
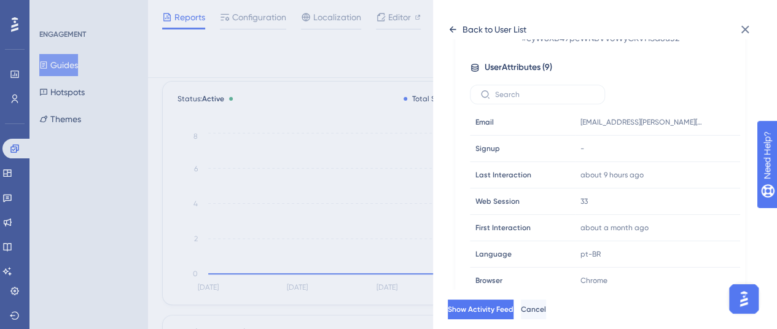
click at [448, 29] on icon at bounding box center [453, 30] width 10 height 10
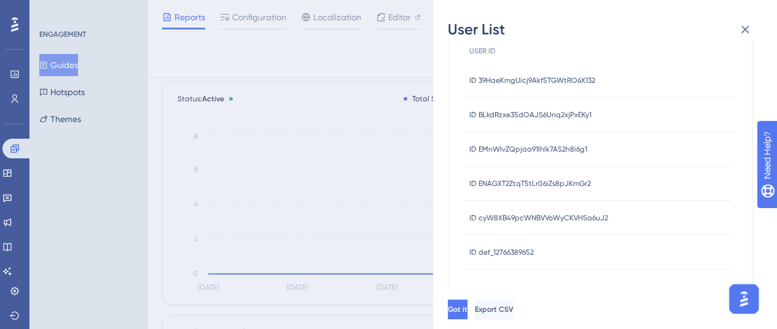
click at [515, 253] on span "ID def_12766389652" at bounding box center [501, 253] width 64 height 10
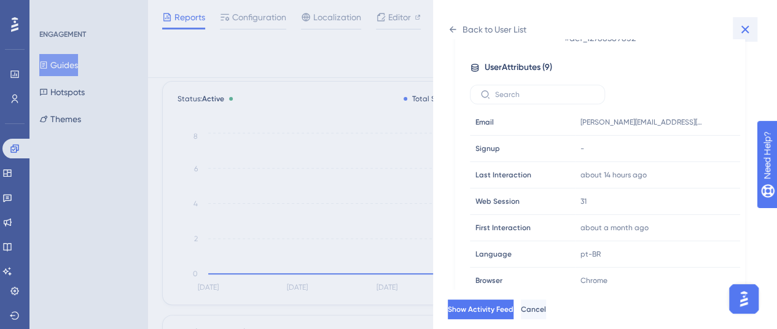
click at [736, 33] on button at bounding box center [745, 29] width 25 height 25
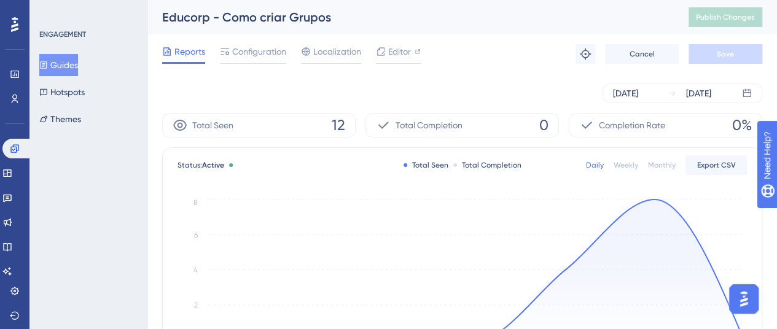
click at [68, 68] on button "Guides" at bounding box center [58, 65] width 39 height 22
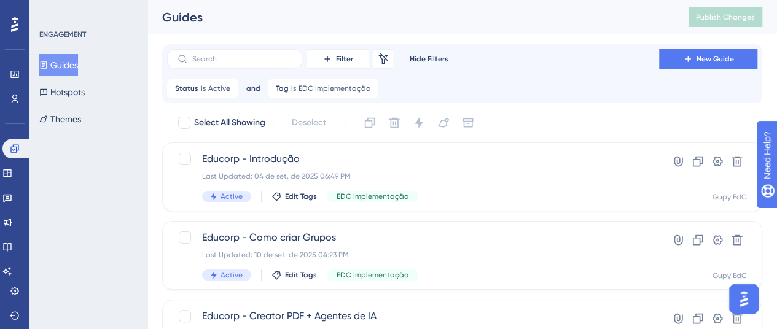
click at [78, 69] on button "Guides" at bounding box center [58, 65] width 39 height 22
click at [17, 153] on icon at bounding box center [15, 149] width 10 height 10
click at [21, 110] on div "Engagement Widgets Feedback Product Updates Knowledge Base AI Assistant" at bounding box center [14, 195] width 25 height 173
click at [15, 104] on link at bounding box center [15, 99] width 10 height 20
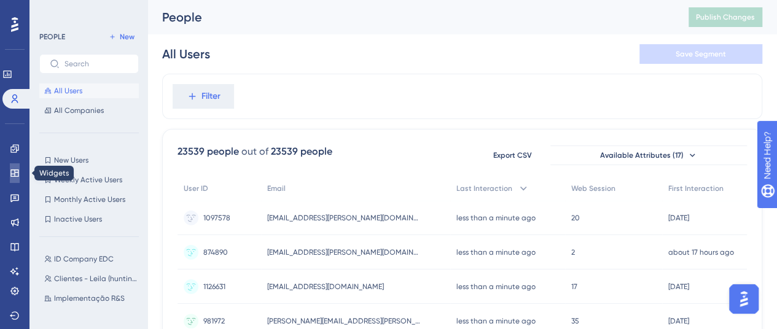
click at [17, 170] on icon at bounding box center [14, 173] width 8 height 7
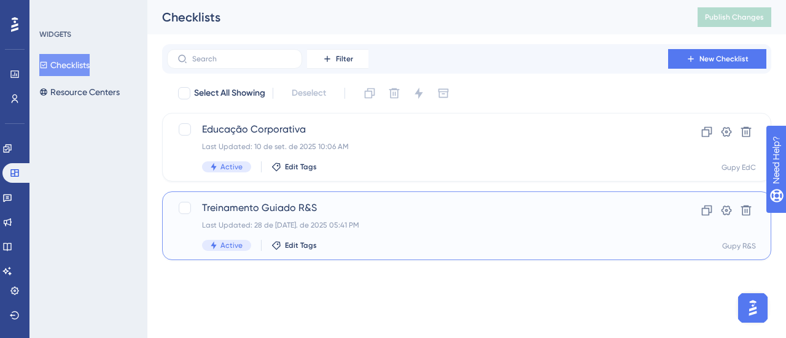
click at [381, 219] on div "Treinamento Guiado R&S Last Updated: 28 de [DATE]. de 2025 05:41 PM Active Edit…" at bounding box center [417, 226] width 431 height 50
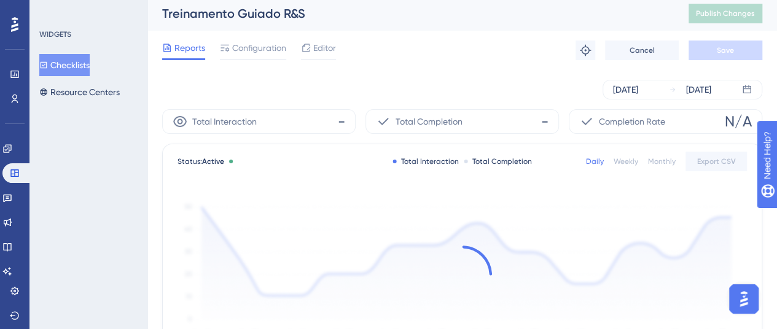
scroll to position [61, 0]
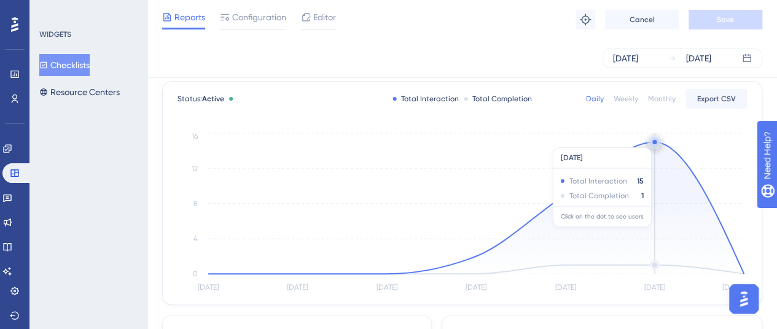
click at [655, 141] on circle at bounding box center [654, 142] width 4 height 4
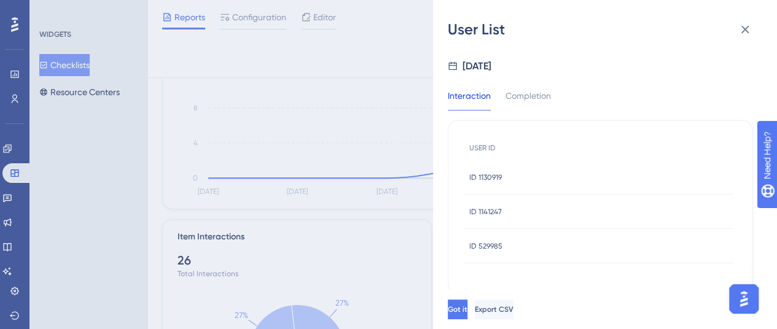
scroll to position [246, 0]
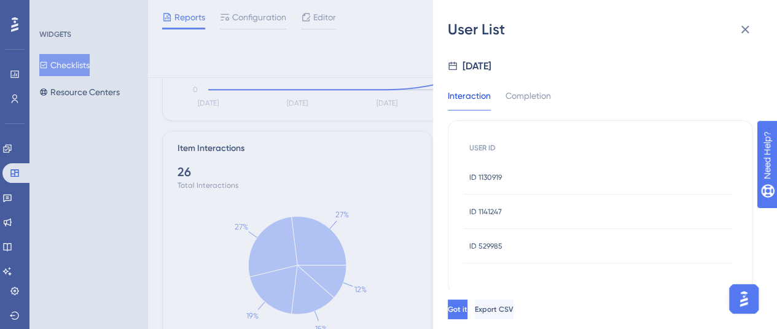
click at [500, 180] on span "ID 1130919" at bounding box center [485, 178] width 33 height 10
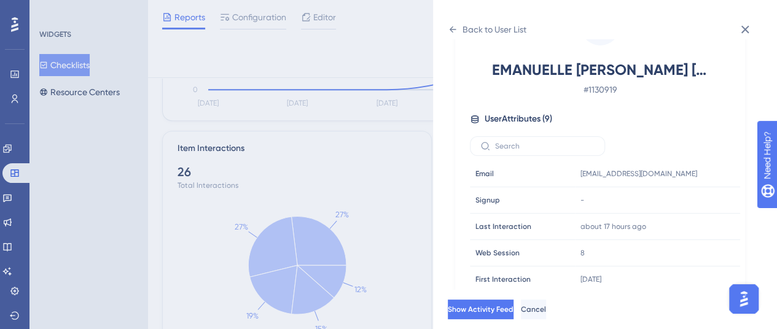
scroll to position [0, 0]
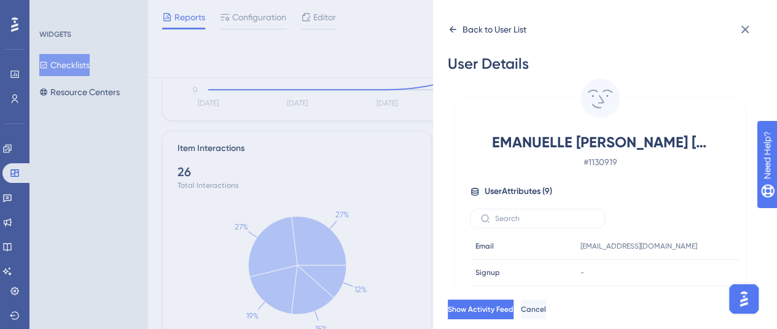
click at [452, 25] on icon at bounding box center [453, 30] width 10 height 10
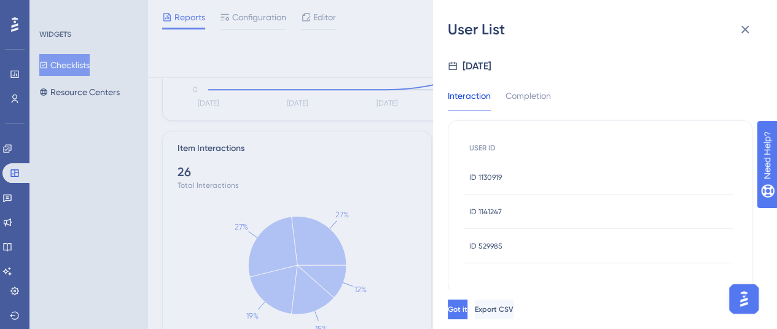
click at [488, 207] on span "ID 1141247" at bounding box center [485, 212] width 33 height 10
click at [488, 213] on span "ID 1141247" at bounding box center [485, 212] width 33 height 10
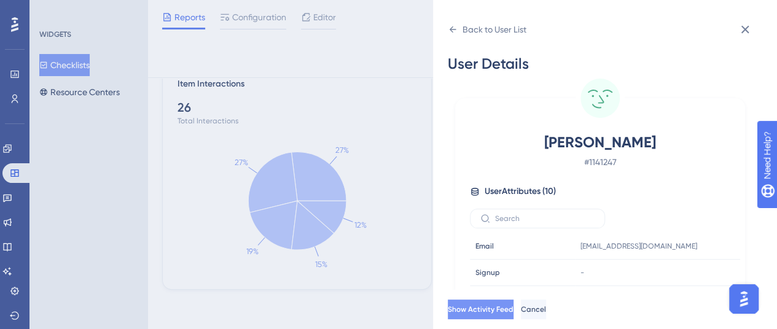
click at [513, 314] on span "Show Activity Feed" at bounding box center [481, 310] width 66 height 10
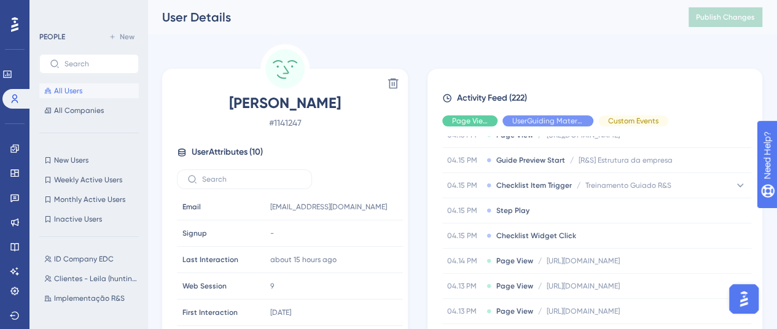
scroll to position [1351, 0]
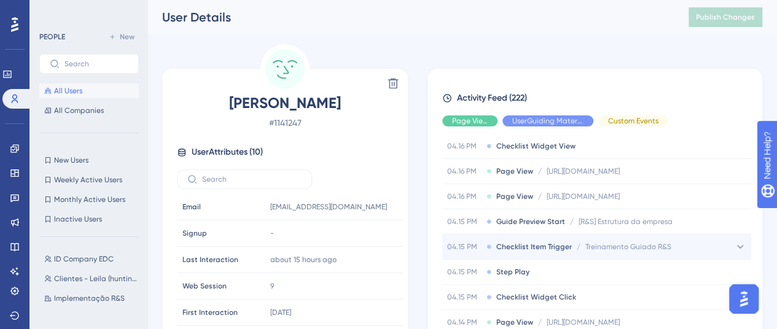
click at [734, 241] on icon at bounding box center [740, 247] width 12 height 12
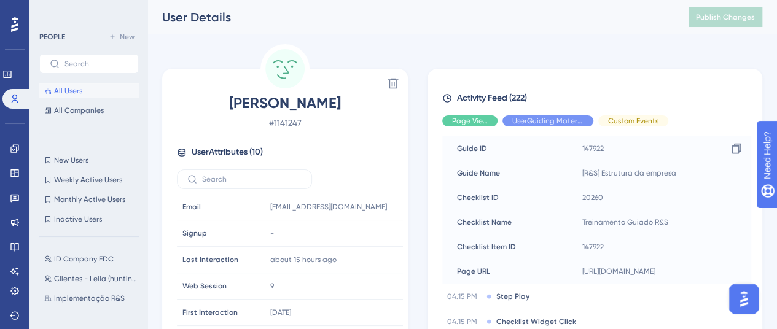
scroll to position [1413, 0]
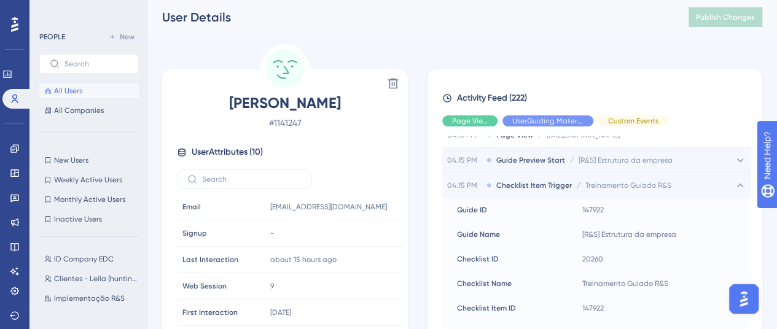
click at [736, 154] on icon at bounding box center [740, 160] width 12 height 12
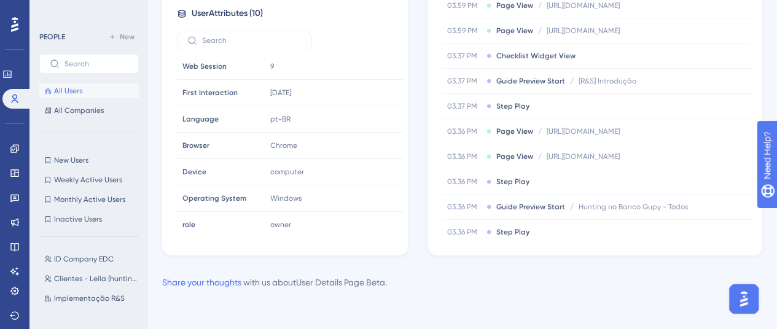
scroll to position [4520, 0]
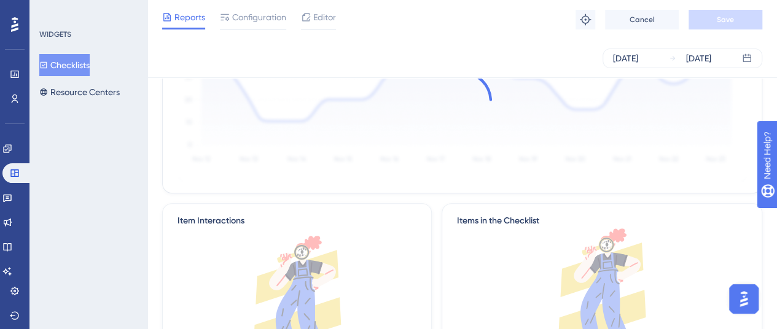
scroll to position [281, 0]
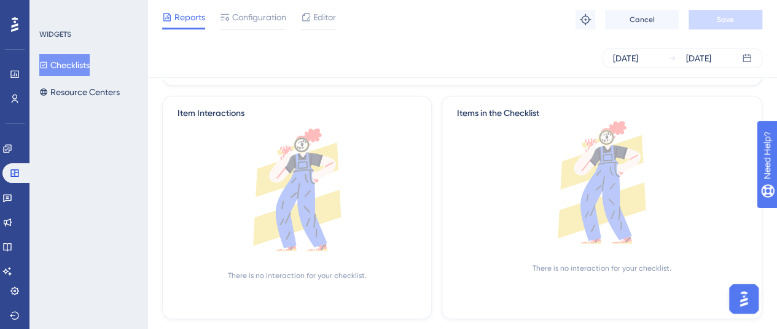
click at [68, 67] on button "Checklists" at bounding box center [64, 65] width 50 height 22
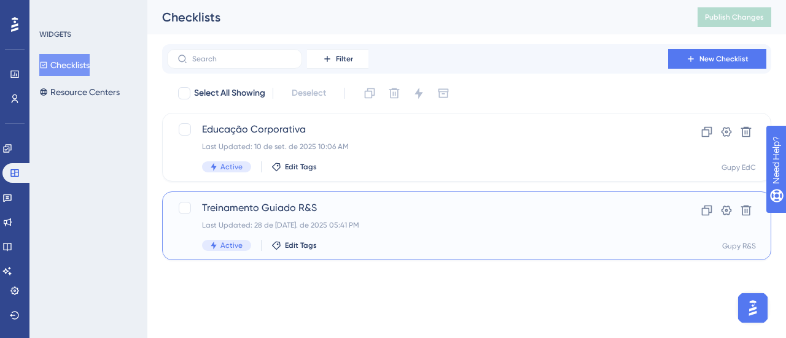
click at [362, 216] on div "Treinamento Guiado R&S Last Updated: 28 de [DATE]. de 2025 05:41 PM Active Edit…" at bounding box center [417, 226] width 431 height 50
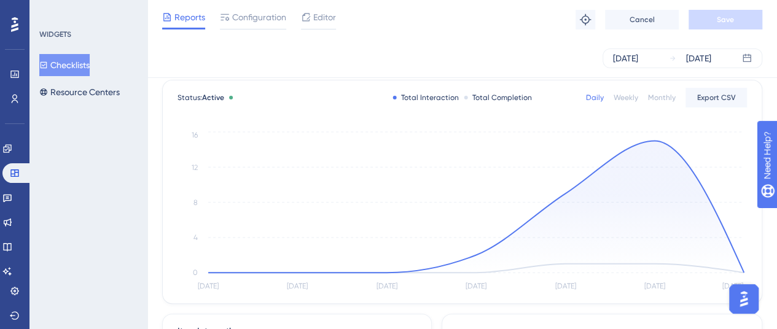
scroll to position [123, 0]
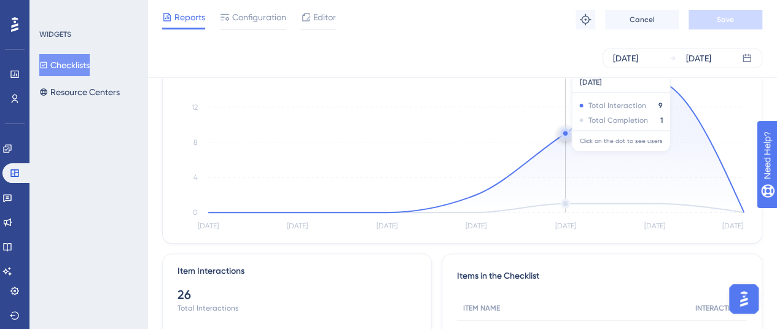
click at [564, 136] on circle at bounding box center [565, 133] width 10 height 10
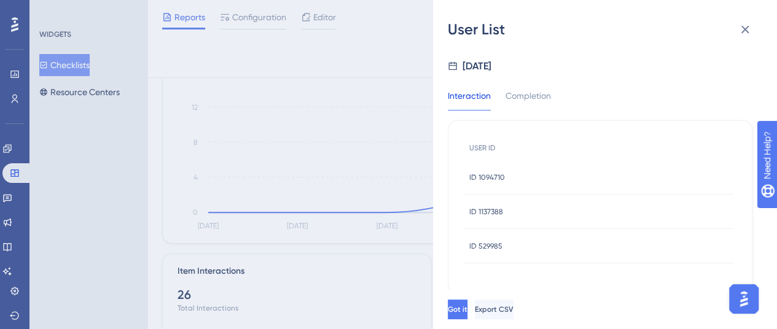
click at [494, 178] on span "ID 1094710" at bounding box center [487, 178] width 36 height 10
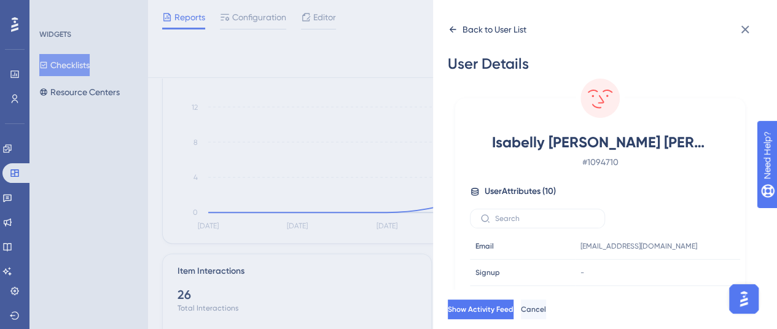
click at [457, 31] on icon at bounding box center [453, 30] width 10 height 10
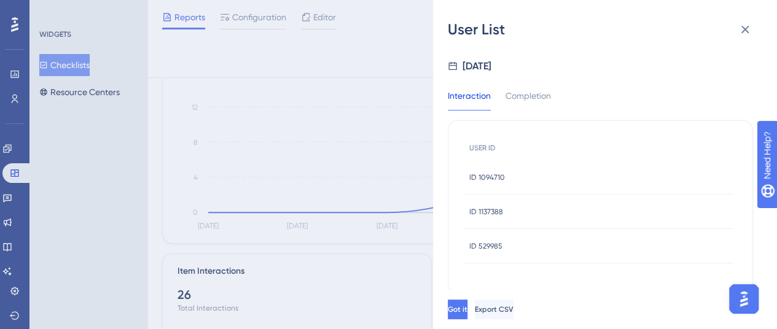
click at [488, 211] on span "ID 1137388" at bounding box center [486, 212] width 34 height 10
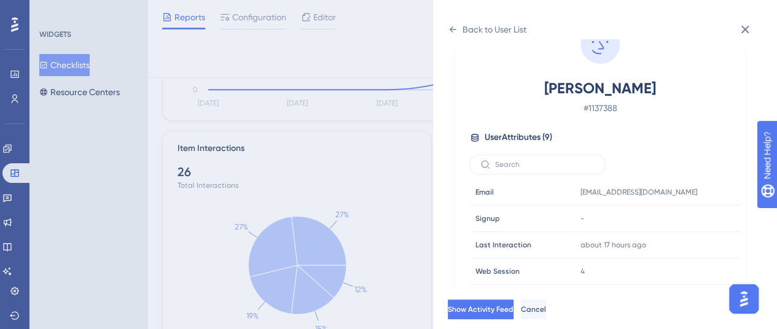
scroll to position [0, 0]
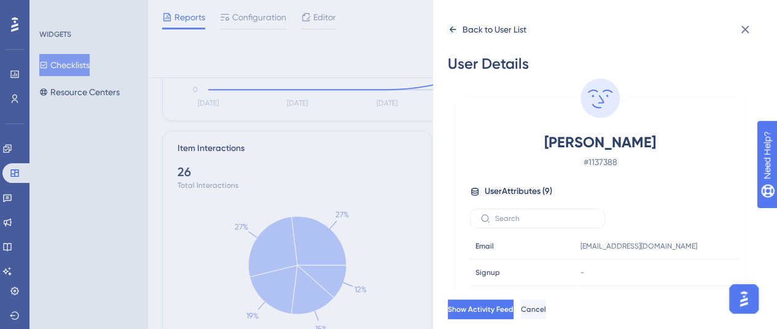
click at [453, 30] on icon at bounding box center [453, 30] width 10 height 10
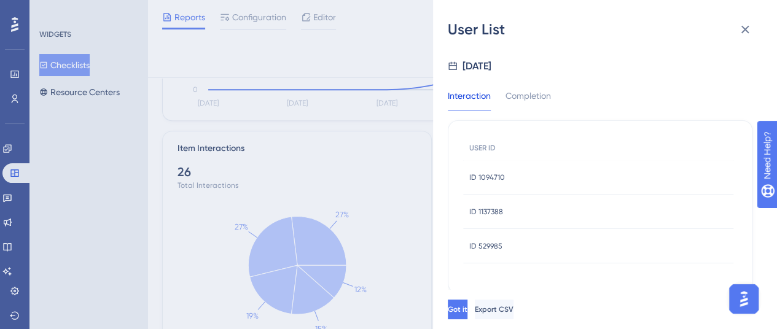
click at [482, 243] on span "ID 529985" at bounding box center [485, 246] width 33 height 10
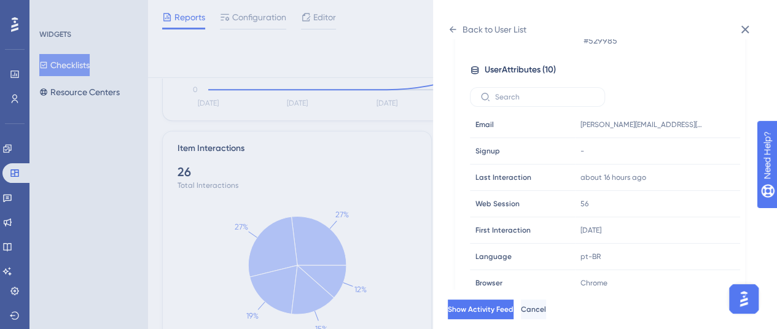
scroll to position [123, 0]
click at [456, 29] on icon at bounding box center [453, 30] width 10 height 10
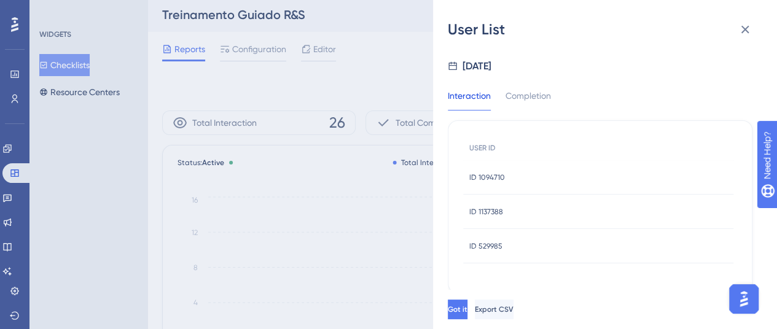
scroll to position [0, 0]
click at [15, 198] on div "User List [DATE] Interaction Completion USER ID ID 1094710 ID 1094710 ID 113738…" at bounding box center [388, 164] width 777 height 329
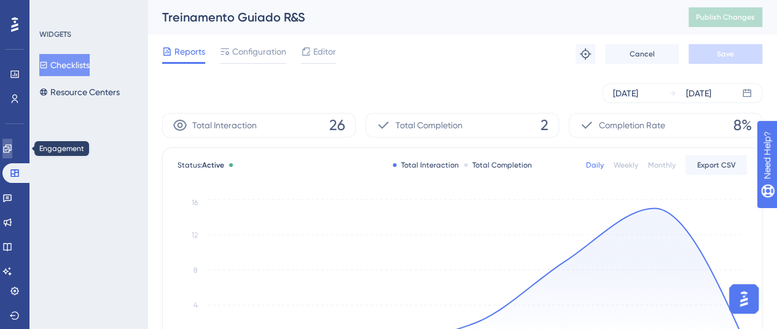
click at [12, 146] on icon at bounding box center [7, 149] width 10 height 10
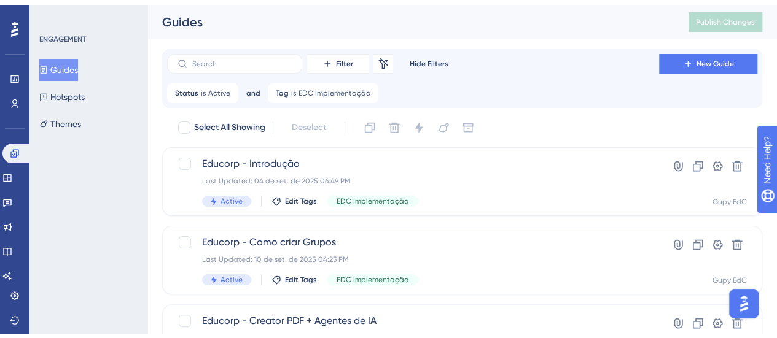
scroll to position [184, 0]
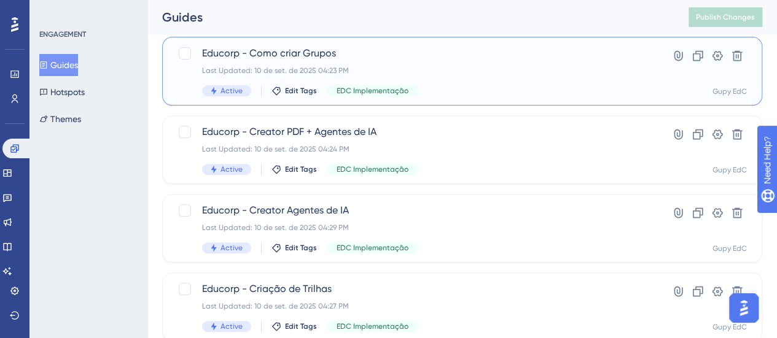
click at [436, 73] on div "Last Updated: 10 de set. de 2025 04:23 PM" at bounding box center [413, 71] width 422 height 10
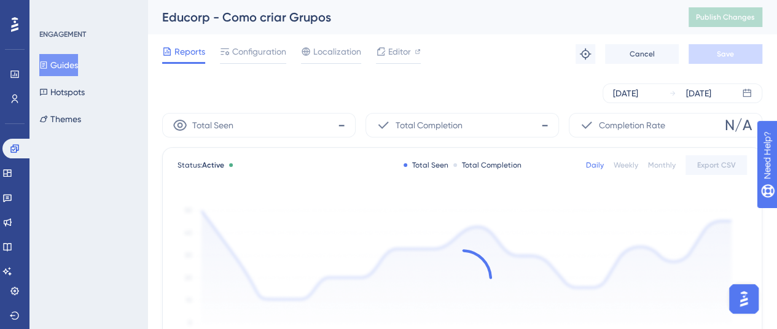
scroll to position [61, 0]
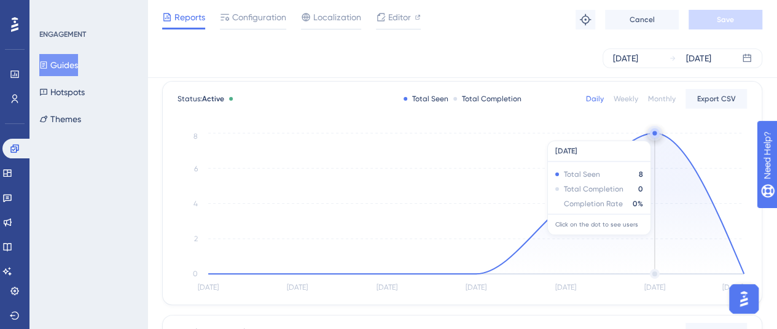
click at [657, 135] on circle at bounding box center [655, 133] width 10 height 10
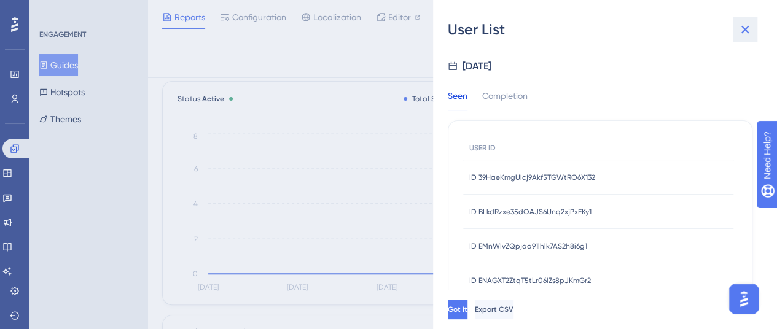
click at [736, 33] on button at bounding box center [745, 29] width 25 height 25
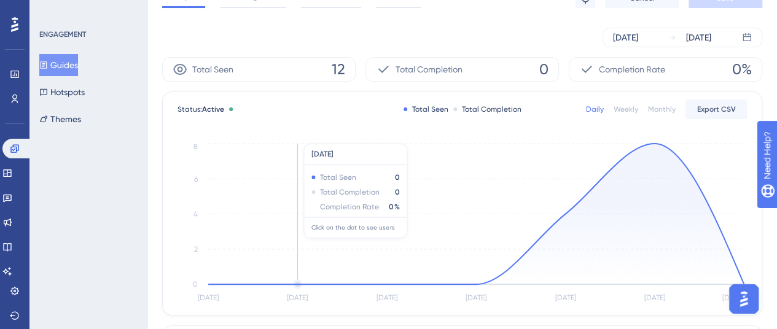
scroll to position [0, 0]
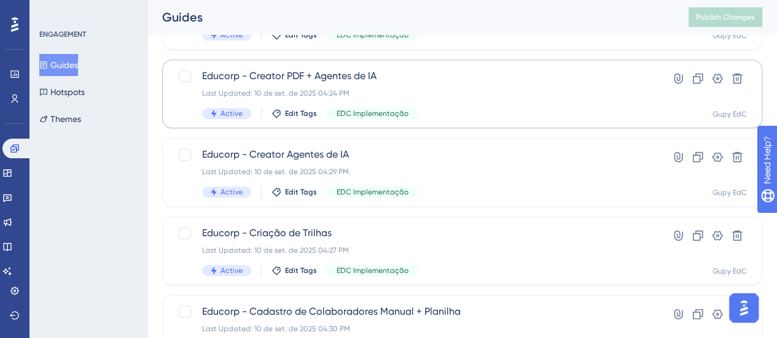
scroll to position [305, 0]
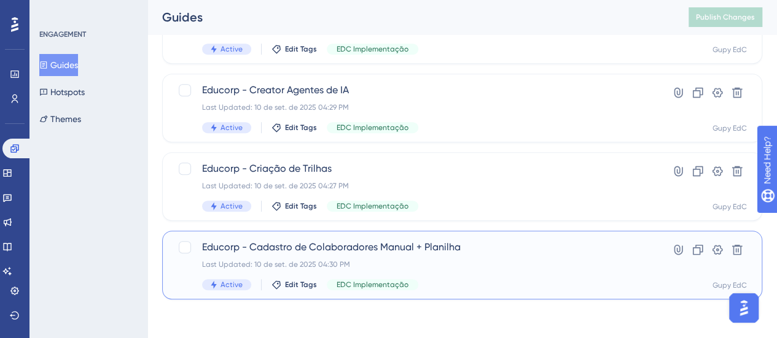
click at [446, 261] on div "Last Updated: 10 de set. de 2025 04:30 PM" at bounding box center [413, 265] width 422 height 10
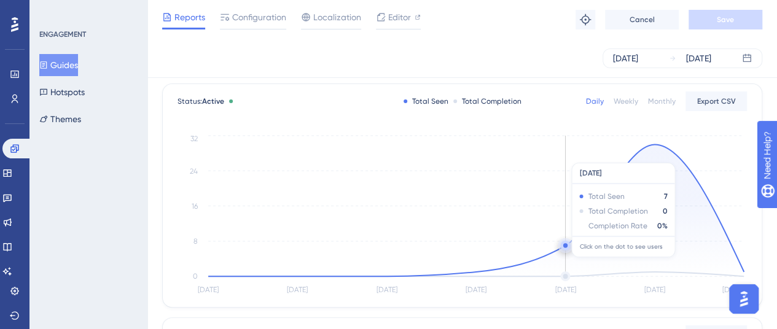
scroll to position [61, 0]
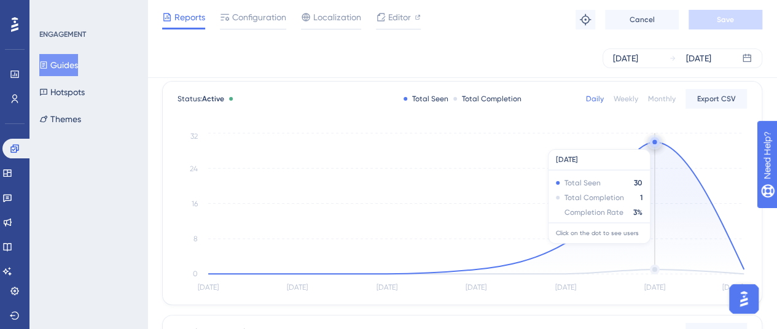
click at [657, 143] on circle at bounding box center [655, 142] width 10 height 10
click at [654, 141] on circle at bounding box center [654, 142] width 4 height 4
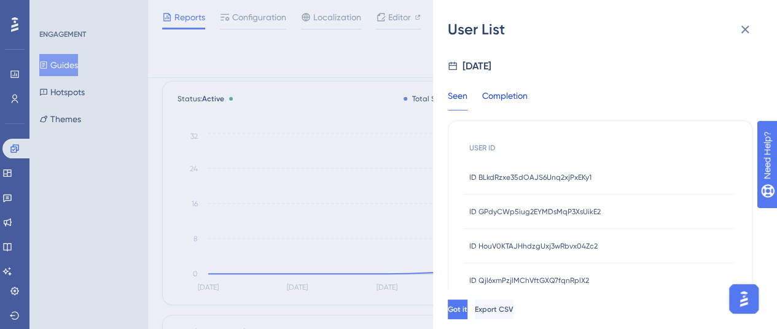
click at [513, 93] on div "Completion" at bounding box center [504, 99] width 45 height 22
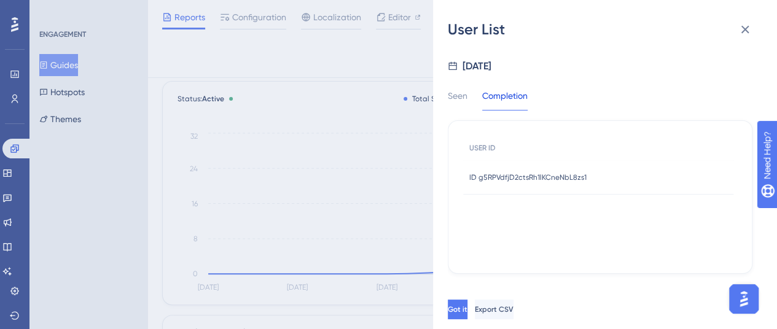
click at [524, 177] on span "ID g5RPVdfjD2ctsRh1lKCneNbL8zs1" at bounding box center [527, 178] width 117 height 10
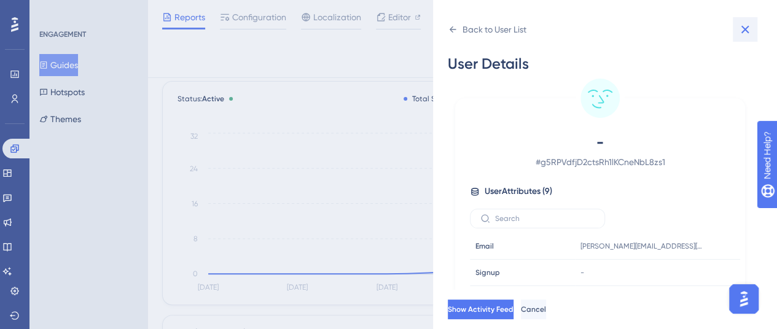
click at [748, 25] on icon at bounding box center [745, 29] width 15 height 15
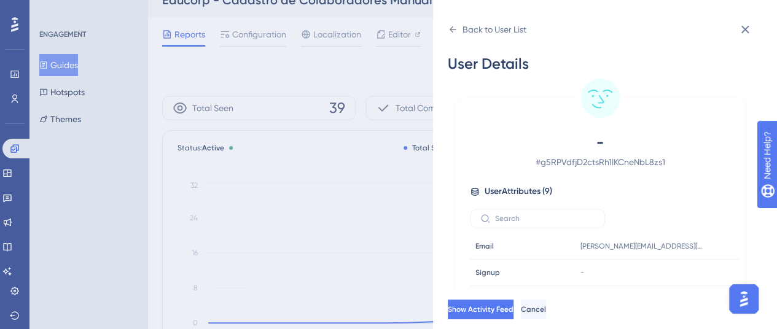
scroll to position [0, 0]
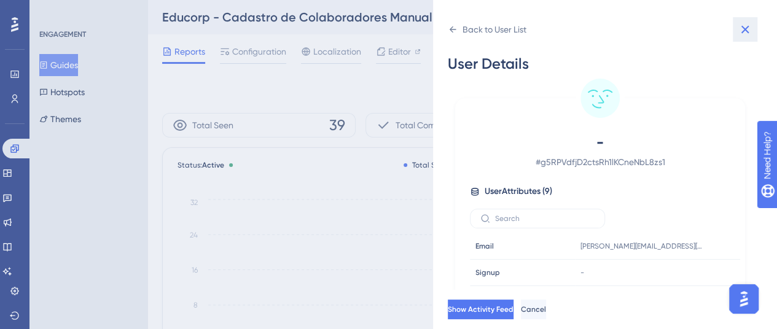
click at [738, 27] on icon at bounding box center [745, 29] width 15 height 15
